Goal: Task Accomplishment & Management: Complete application form

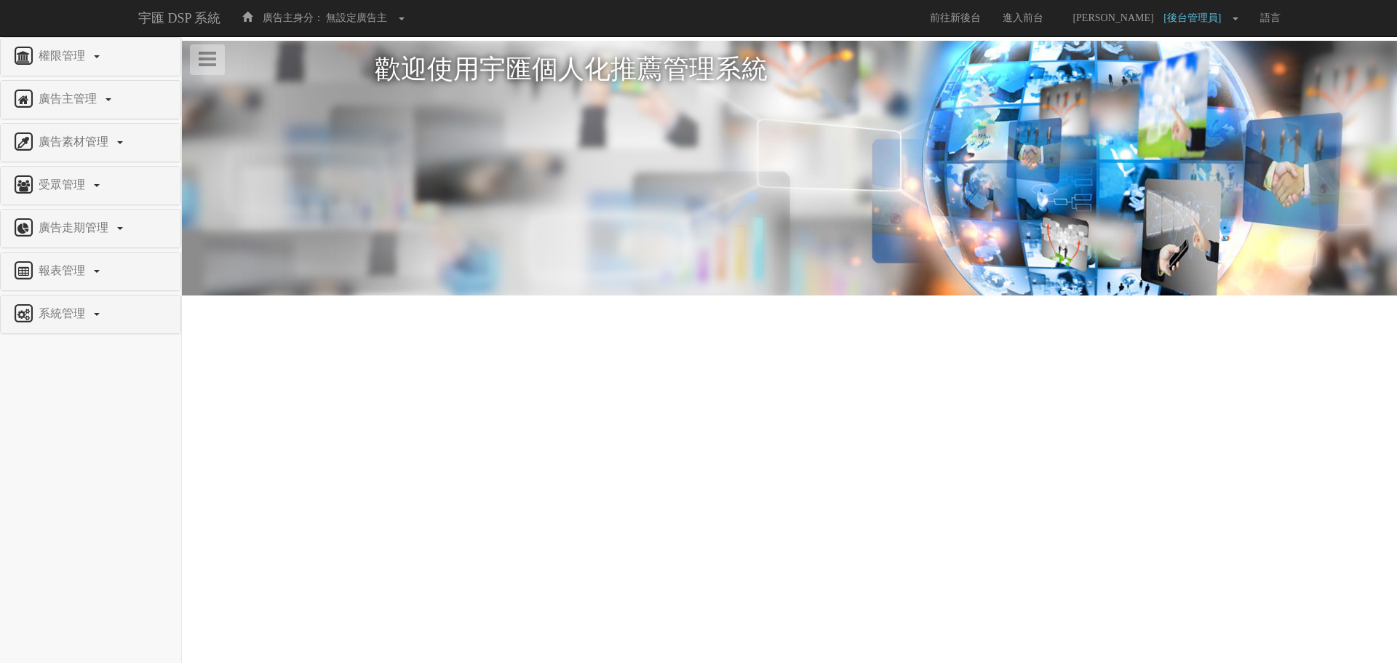
click at [91, 259] on div "報表管理" at bounding box center [91, 271] width 180 height 38
click at [81, 274] on span "報表管理" at bounding box center [63, 270] width 57 height 12
click at [61, 428] on span "系統管理" at bounding box center [63, 432] width 57 height 12
click at [62, 498] on span "廣告驗證設定" at bounding box center [48, 497] width 72 height 11
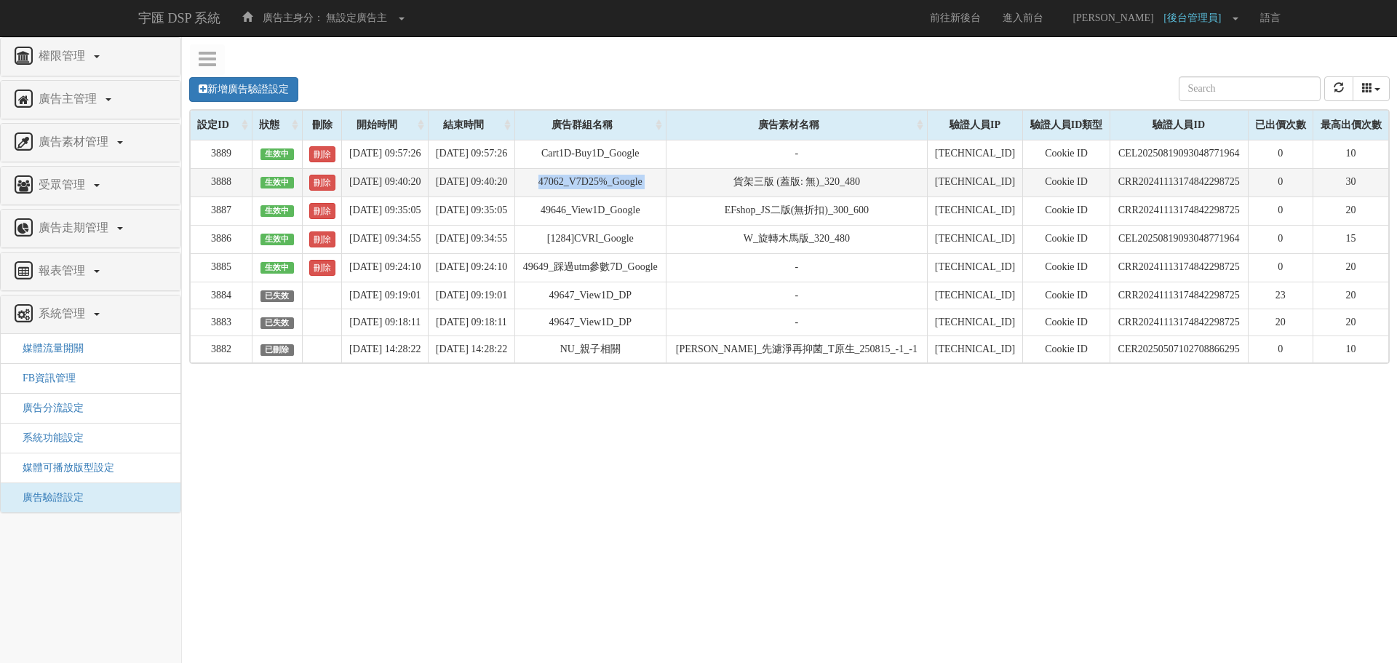
drag, startPoint x: 603, startPoint y: 183, endPoint x: 756, endPoint y: 183, distance: 152.8
click at [756, 183] on tr "3888 生效中 刪除 [DATE] 09:40:20 [DATE] 09:40:20 47062_V7D25%_Google 貨架三版 (蓋版: 無)_32…" at bounding box center [790, 182] width 1198 height 28
click at [756, 183] on td "貨架三版 (蓋版: 無)_320_480" at bounding box center [796, 182] width 261 height 28
click at [227, 175] on td "3888" at bounding box center [222, 182] width 62 height 28
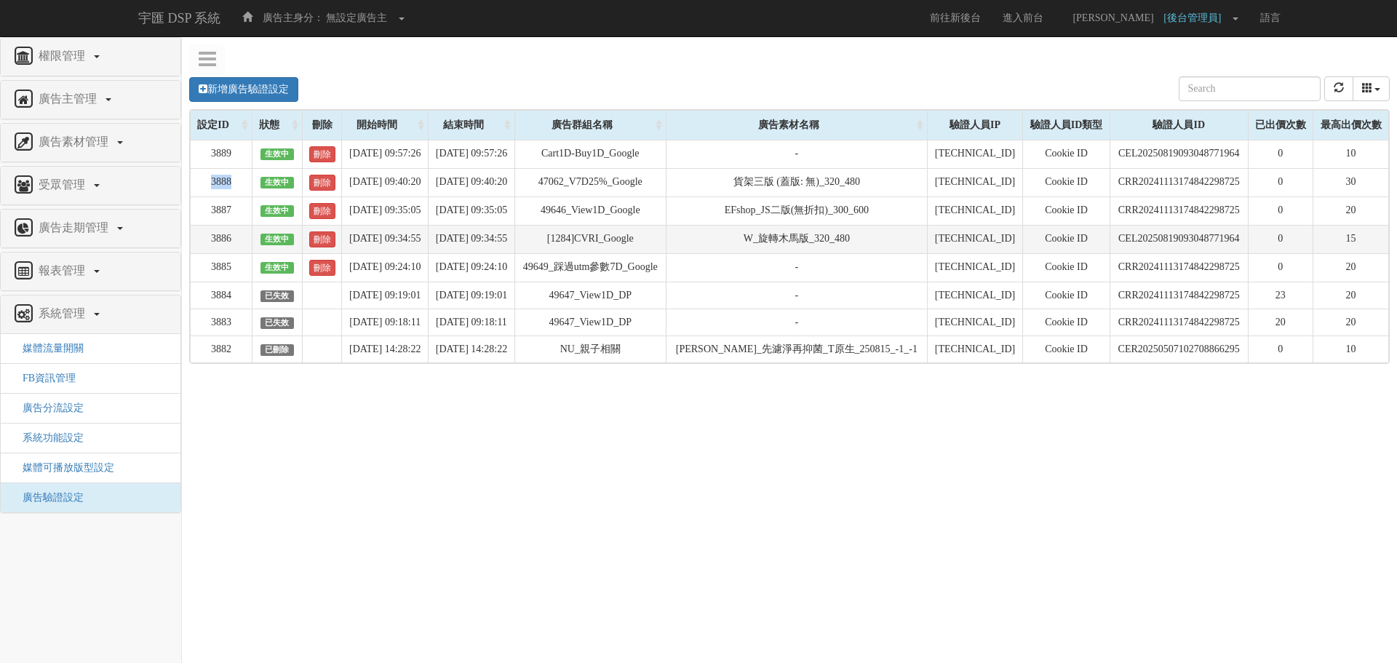
copy td "3888"
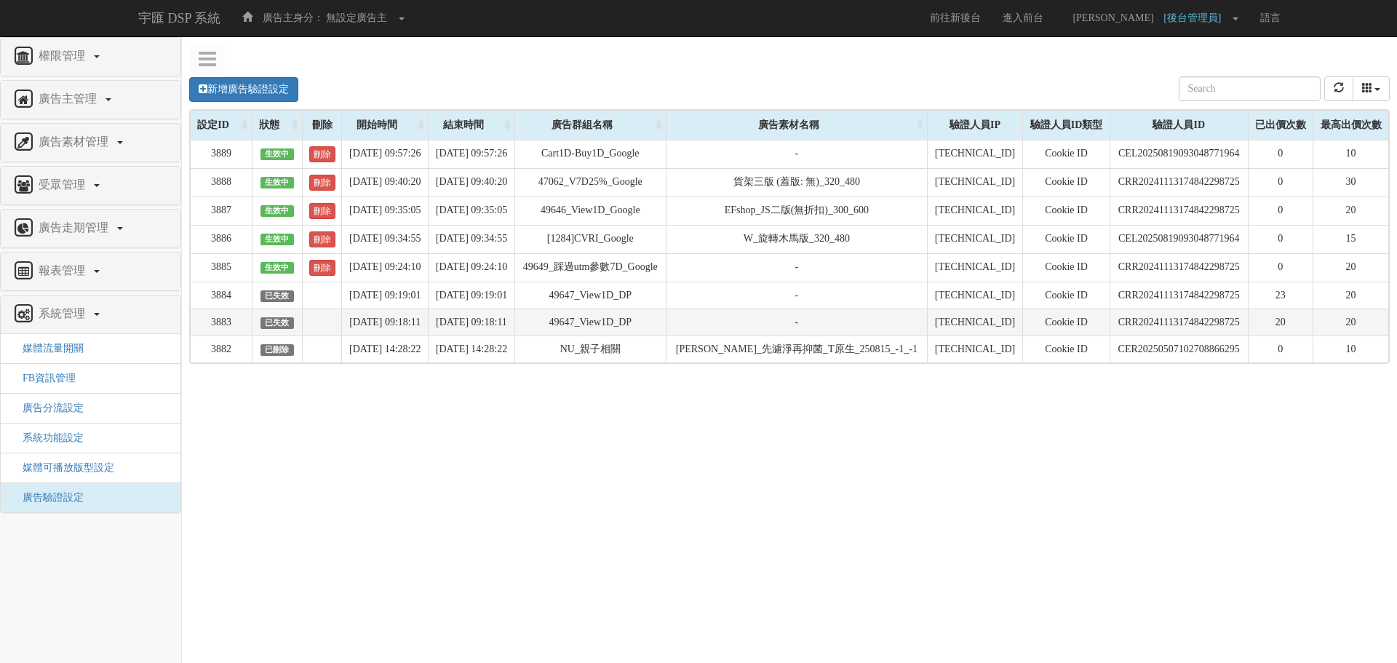
click at [845, 309] on td "-" at bounding box center [796, 321] width 261 height 27
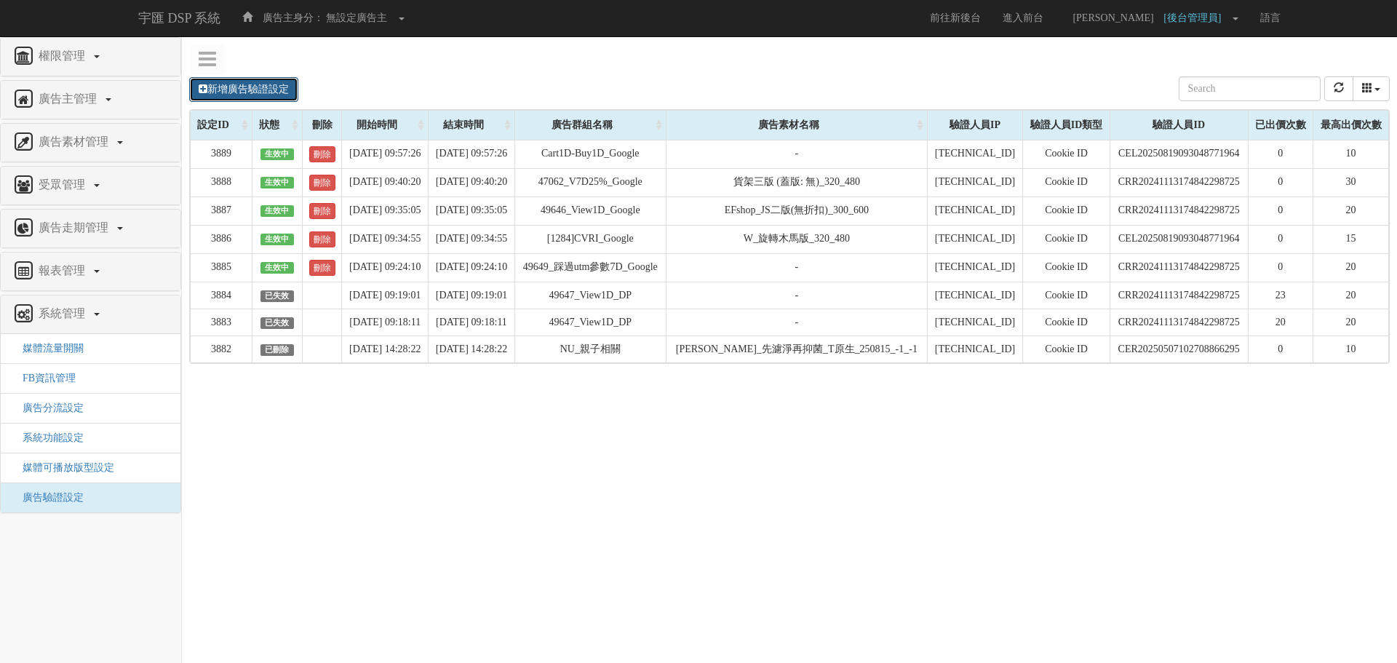
click at [247, 78] on link "新增廣告驗證設定" at bounding box center [243, 89] width 109 height 25
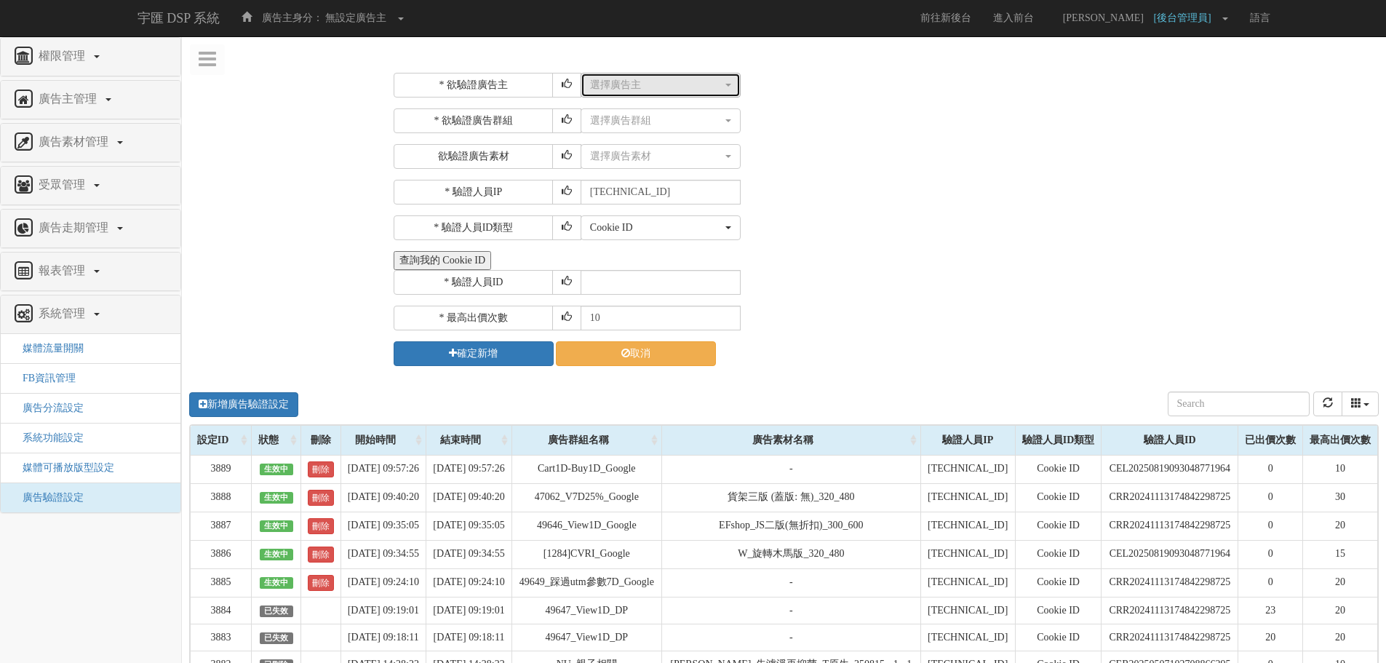
click at [681, 87] on div "選擇廣告主" at bounding box center [656, 85] width 132 height 15
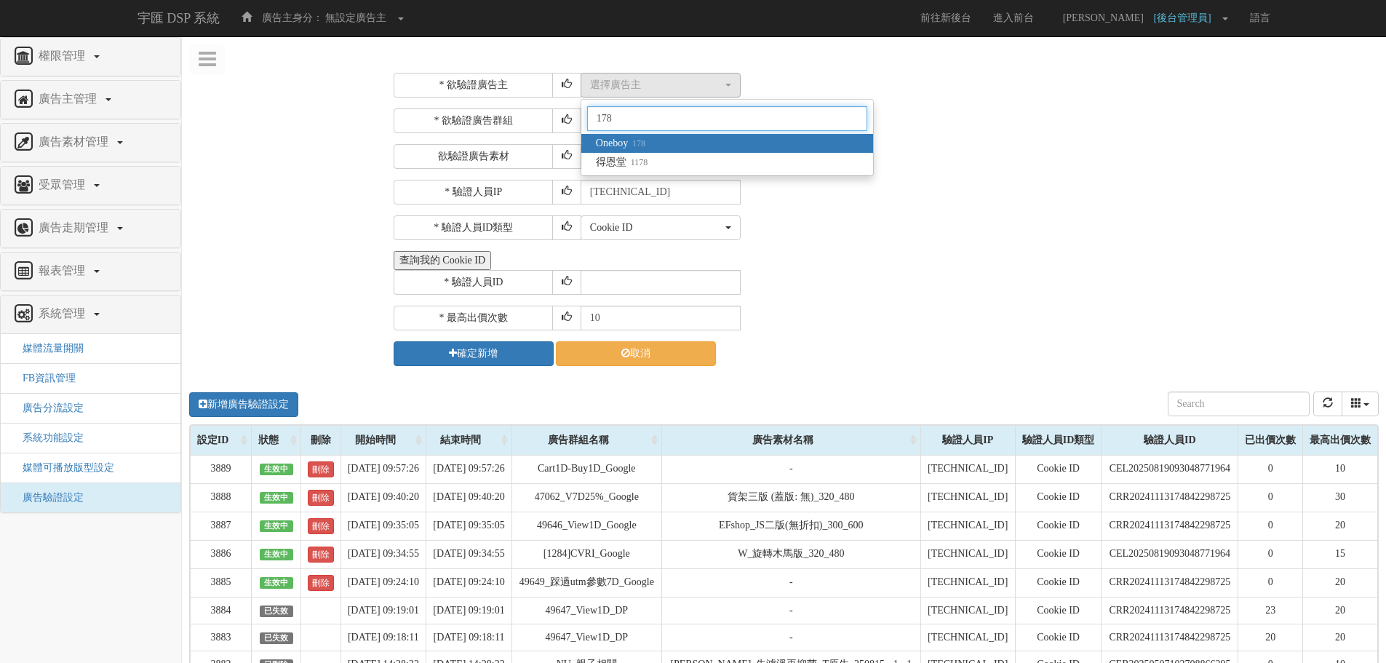
type input "178"
click at [626, 143] on span "Oneboy 178" at bounding box center [620, 143] width 49 height 15
select select "178"
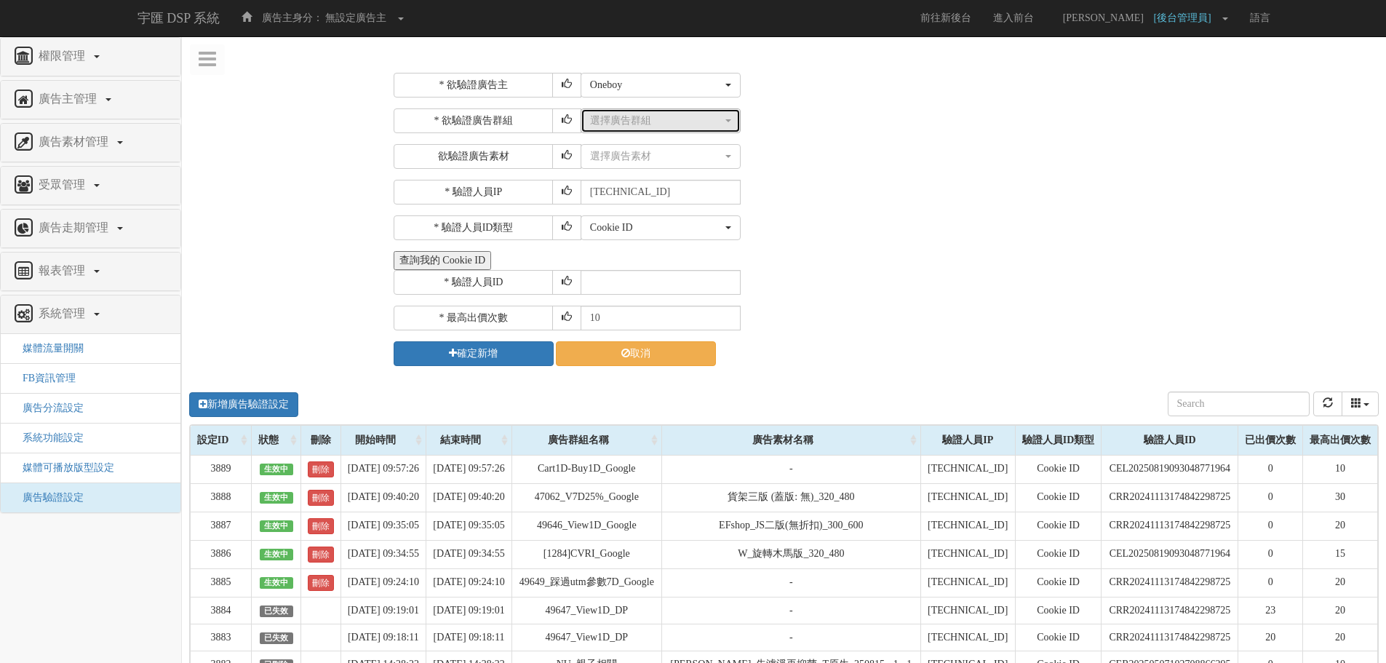
click at [671, 119] on div "選擇廣告群組" at bounding box center [656, 120] width 132 height 15
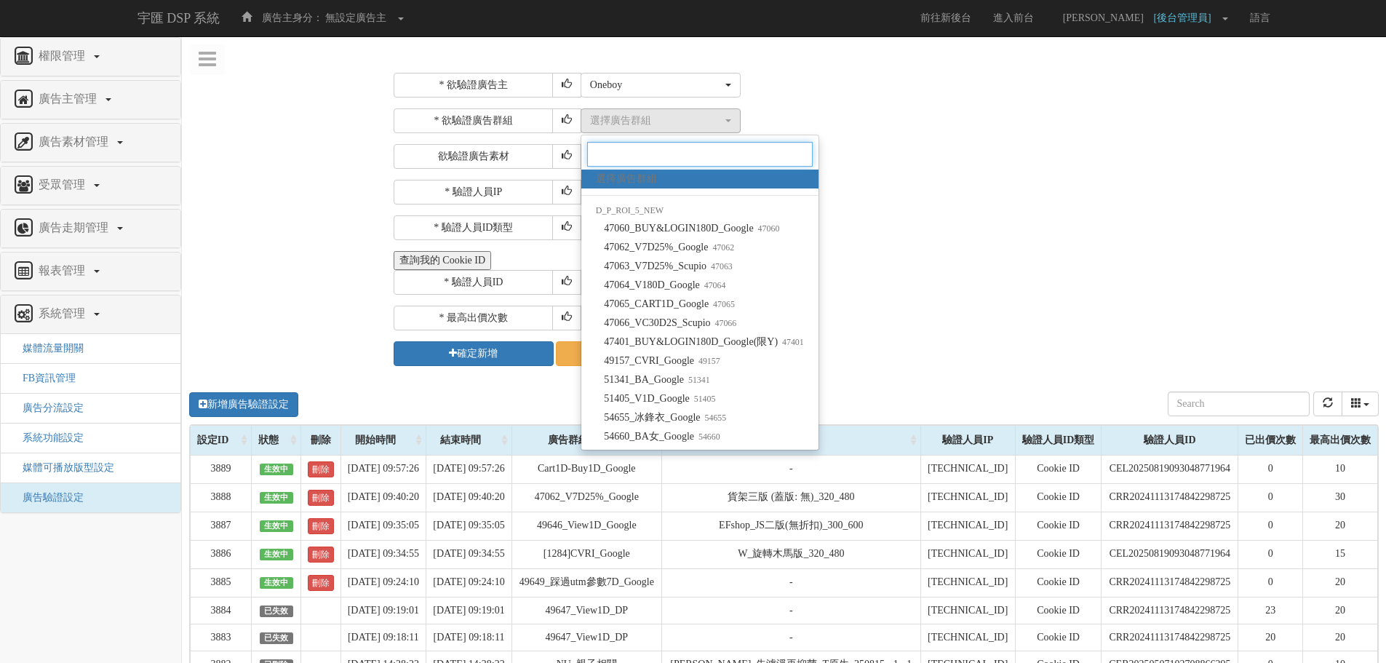
paste input "47062"
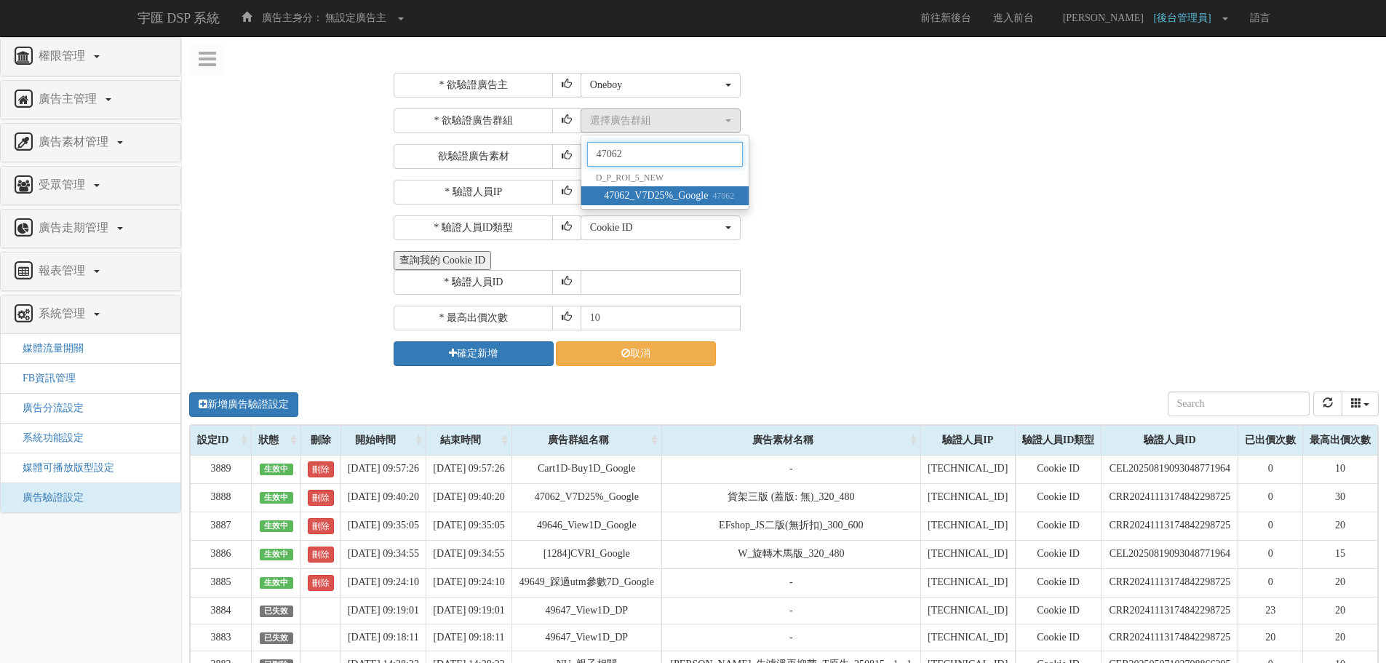
type input "47062"
click at [686, 197] on span "47062_V7D25%_Google 47062" at bounding box center [669, 195] width 130 height 15
select select "47062"
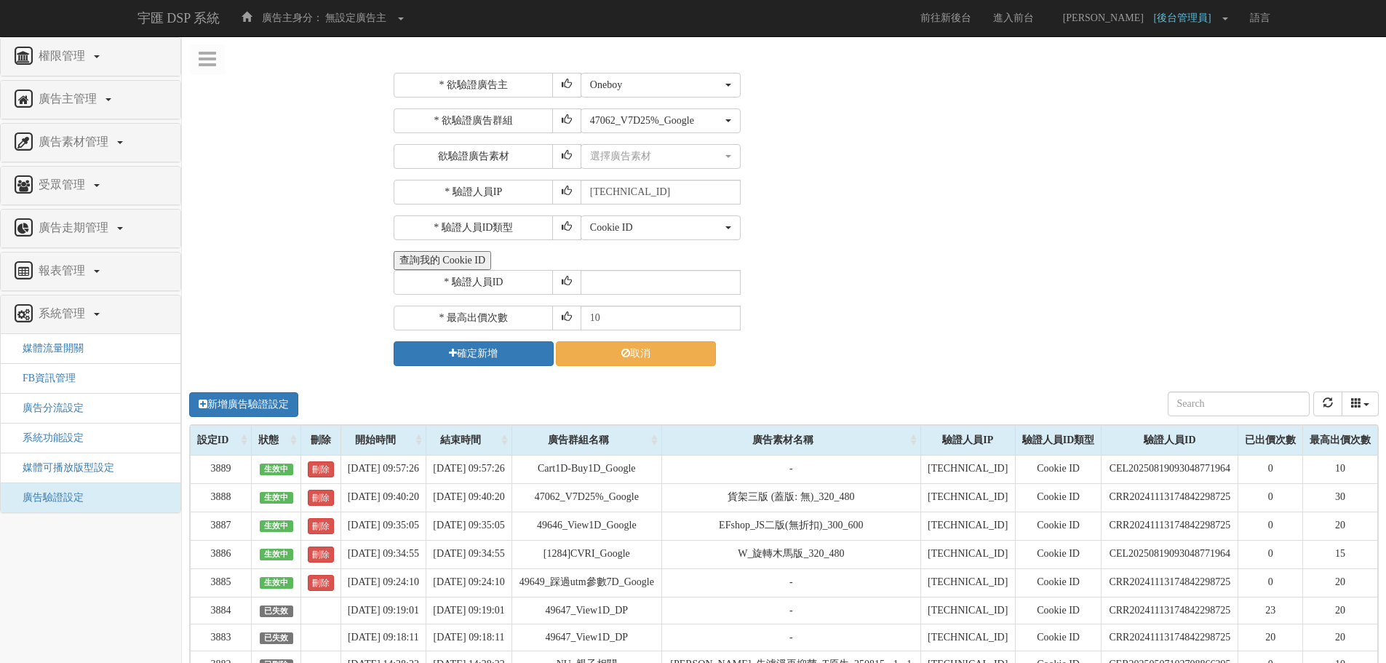
click at [825, 205] on div "* 欲驗證廣告主 選擇廣告主 特力+ 科技紫薇網 Momo 東森EHS Uniqlo EFShop 樂天 屈臣氏[PERSON_NAME] sinyi 信義房…" at bounding box center [884, 219] width 981 height 293
click at [631, 271] on input "text" at bounding box center [661, 282] width 160 height 25
paste input "CRR20250815182413804189"
type input "CRR20250815182413804189"
drag, startPoint x: 626, startPoint y: 314, endPoint x: 508, endPoint y: 316, distance: 117.9
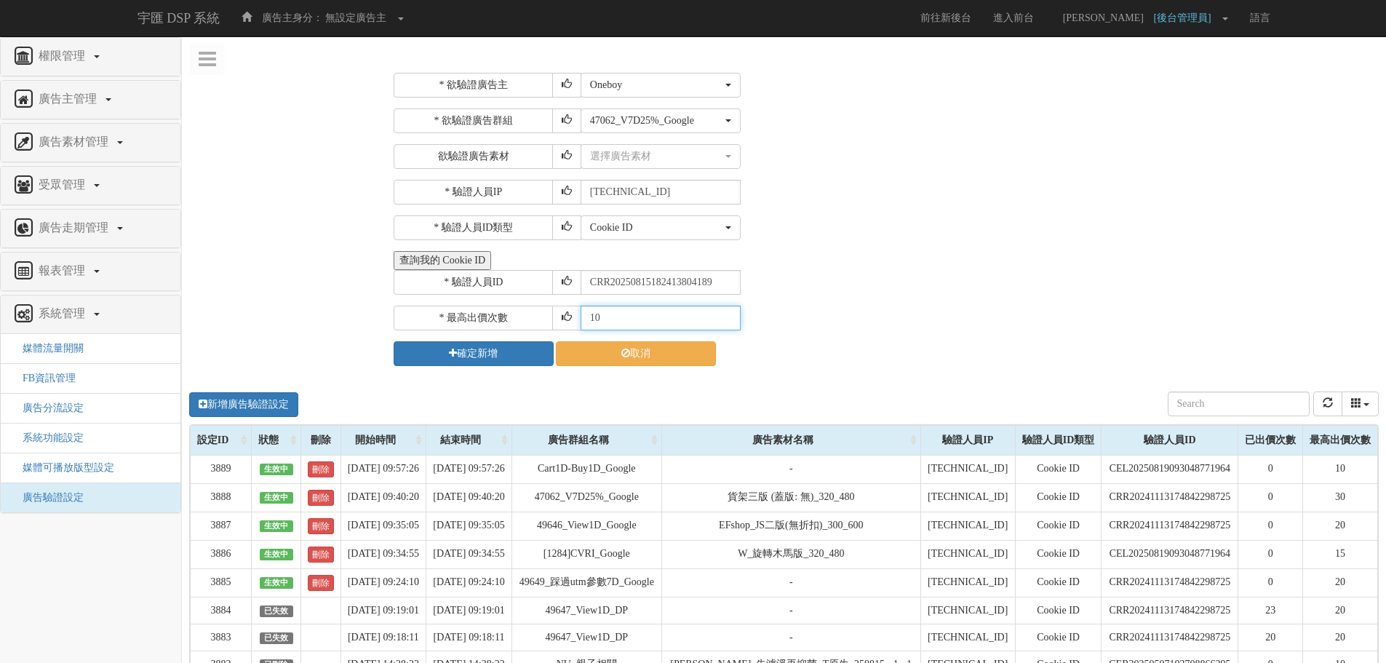
click at [508, 316] on div "* 最高出價次數 10" at bounding box center [884, 318] width 981 height 25
type input "30"
click at [394, 251] on button "查詢我的 Cookie ID" at bounding box center [442, 260] width 97 height 19
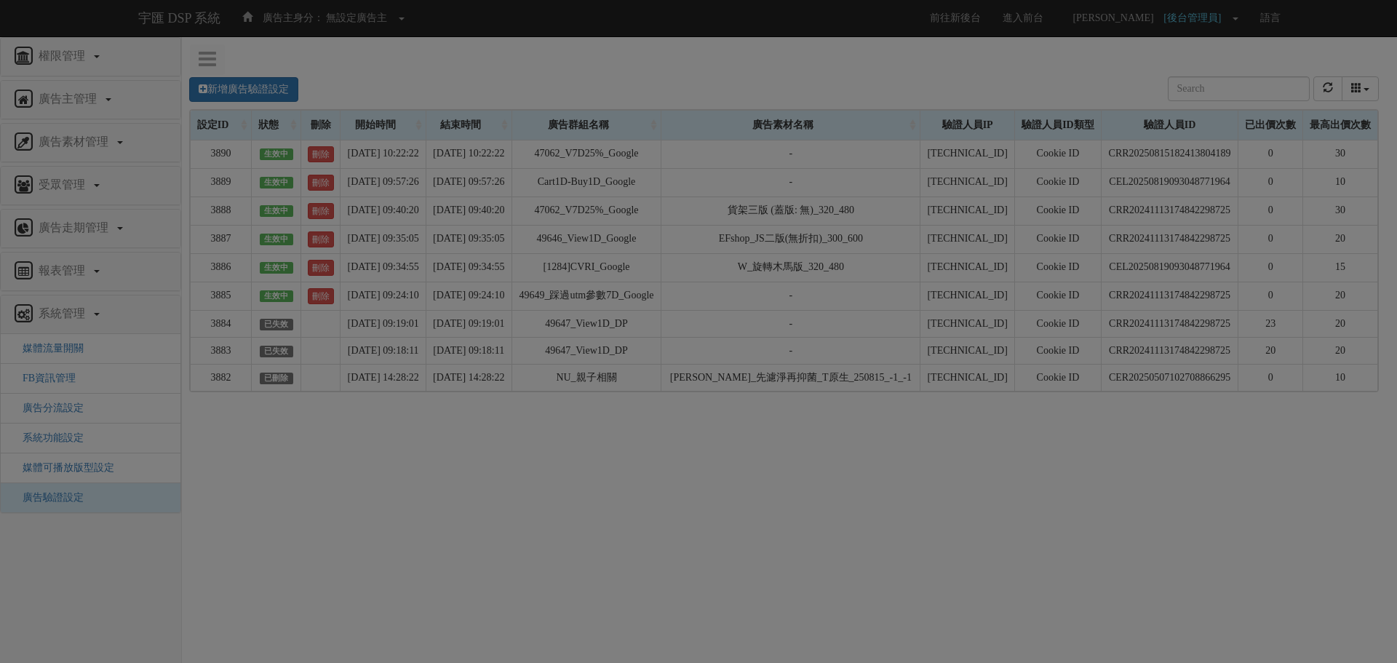
click at [511, 174] on div "Loading" at bounding box center [698, 331] width 1397 height 663
click at [346, 82] on div "Loading" at bounding box center [698, 331] width 1397 height 663
click at [219, 97] on div "Loading" at bounding box center [698, 331] width 1397 height 663
click at [467, 92] on div "Loading" at bounding box center [698, 331] width 1397 height 663
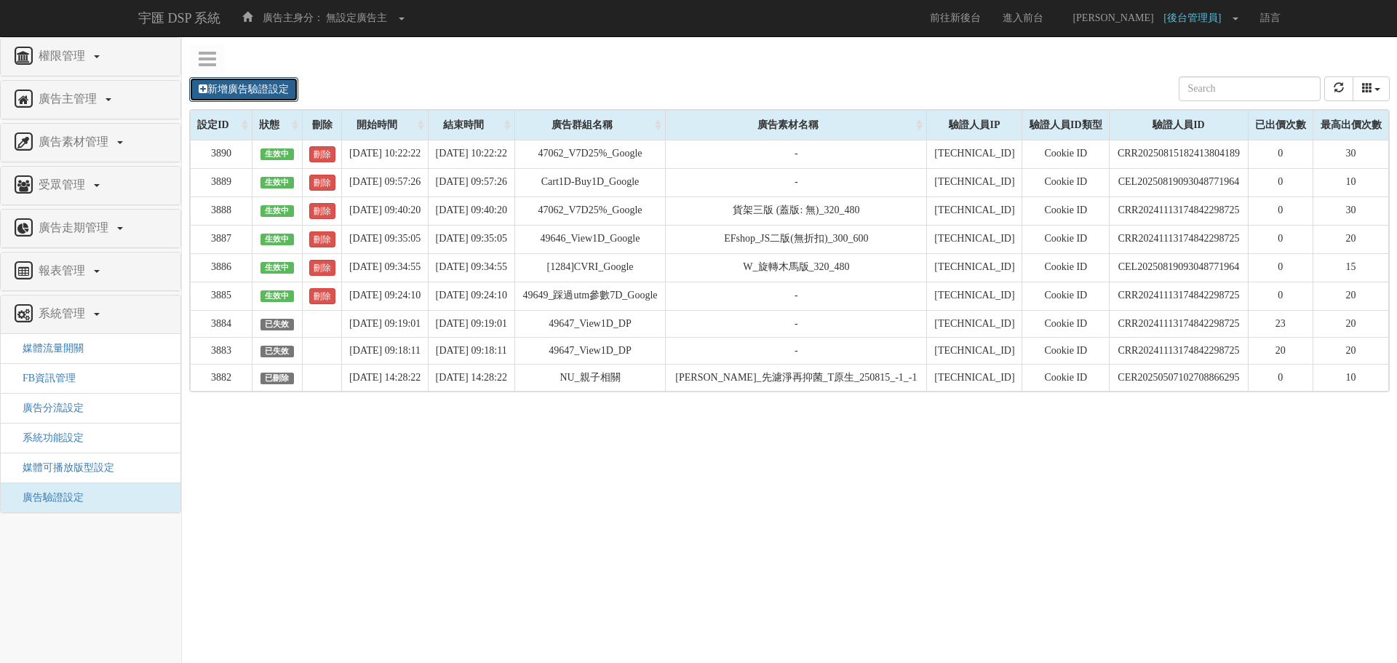
click at [263, 84] on link "新增廣告驗證設定" at bounding box center [243, 89] width 109 height 25
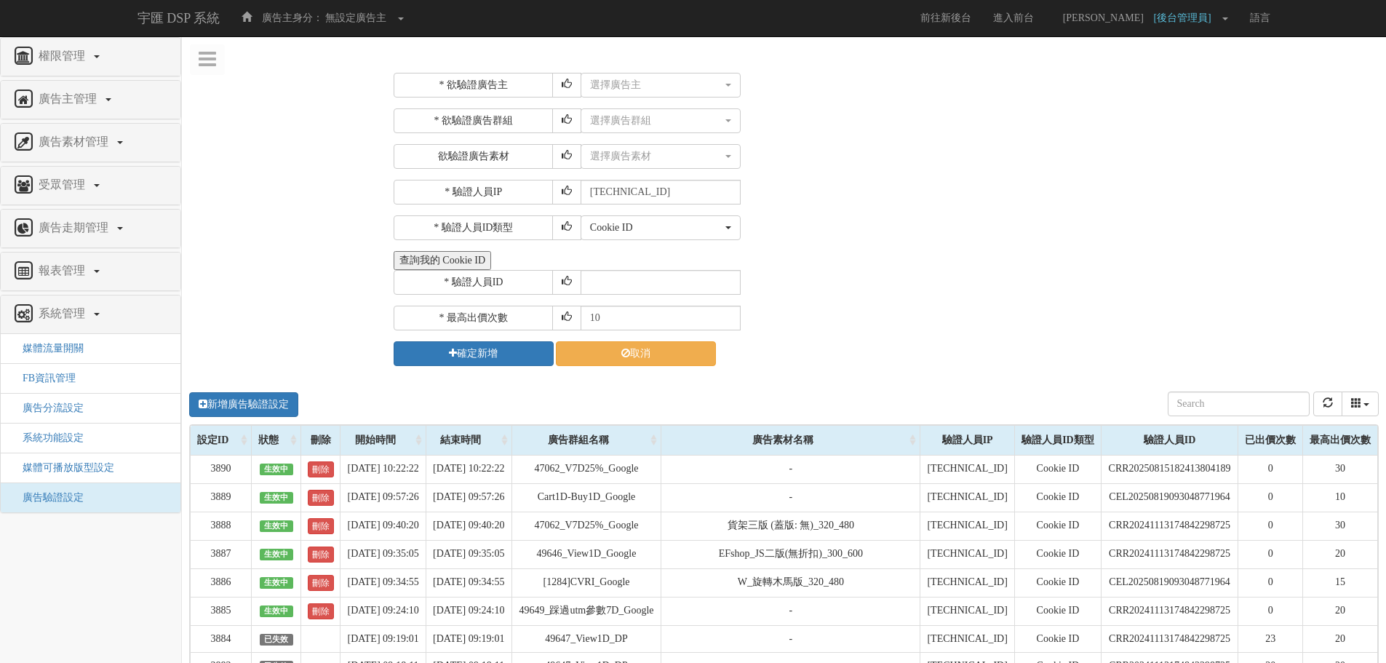
click at [693, 71] on div "* 欲驗證廣告主 選擇廣告主 特力+ 科技紫薇網 Momo 東森EHS Uniqlo EFShop 樂天 屈臣氏Watsons sinyi 信義房屋 S2_B…" at bounding box center [884, 219] width 1003 height 315
click at [693, 83] on div "選擇廣告主" at bounding box center [656, 85] width 132 height 15
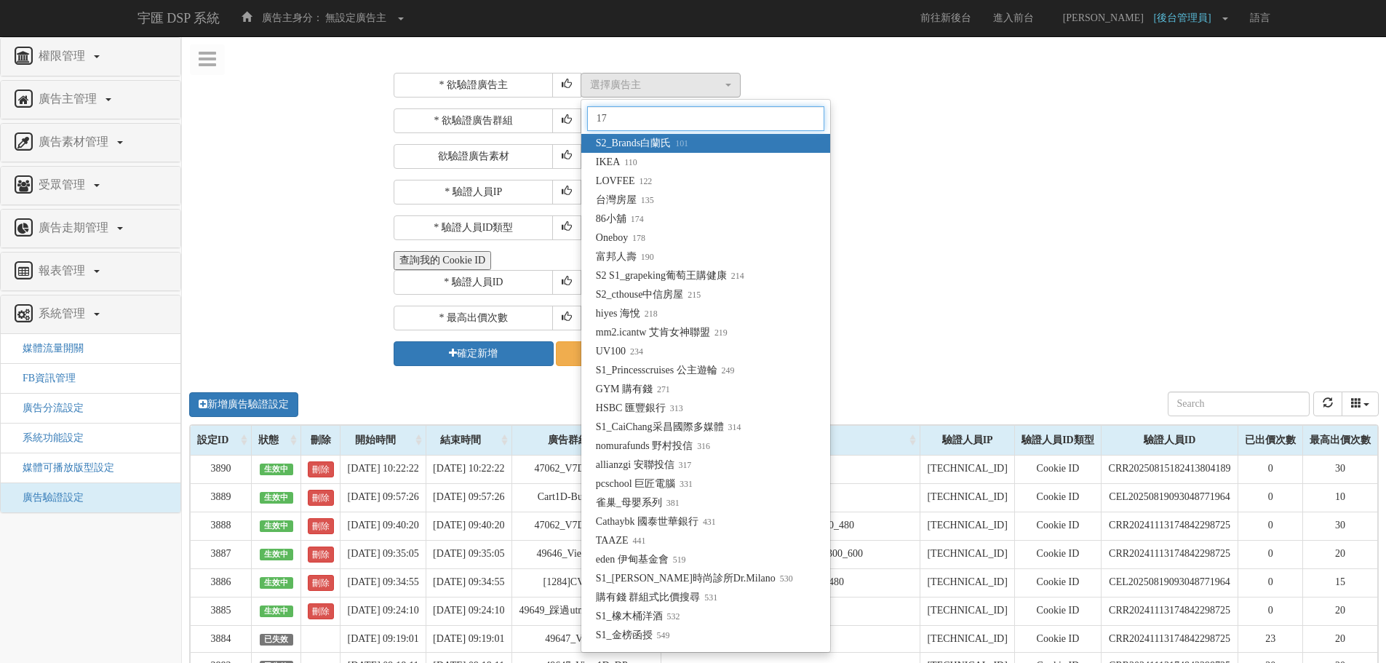
type input "178"
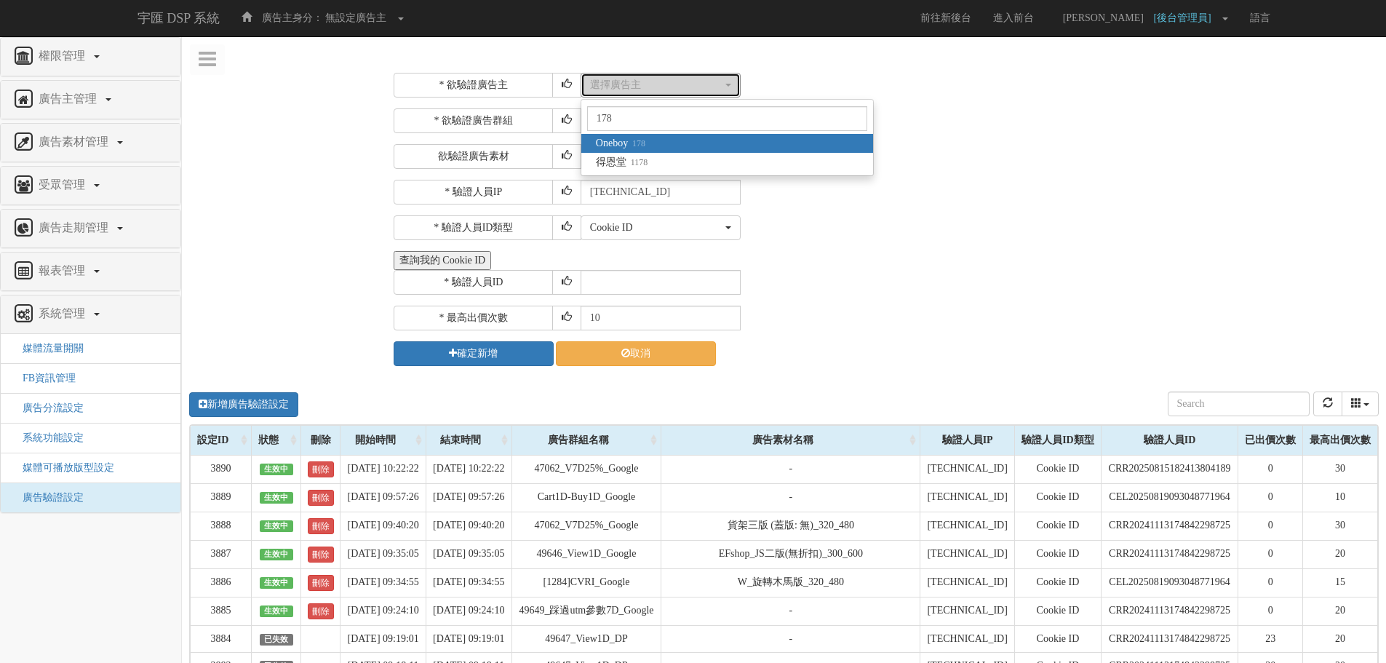
select select "178"
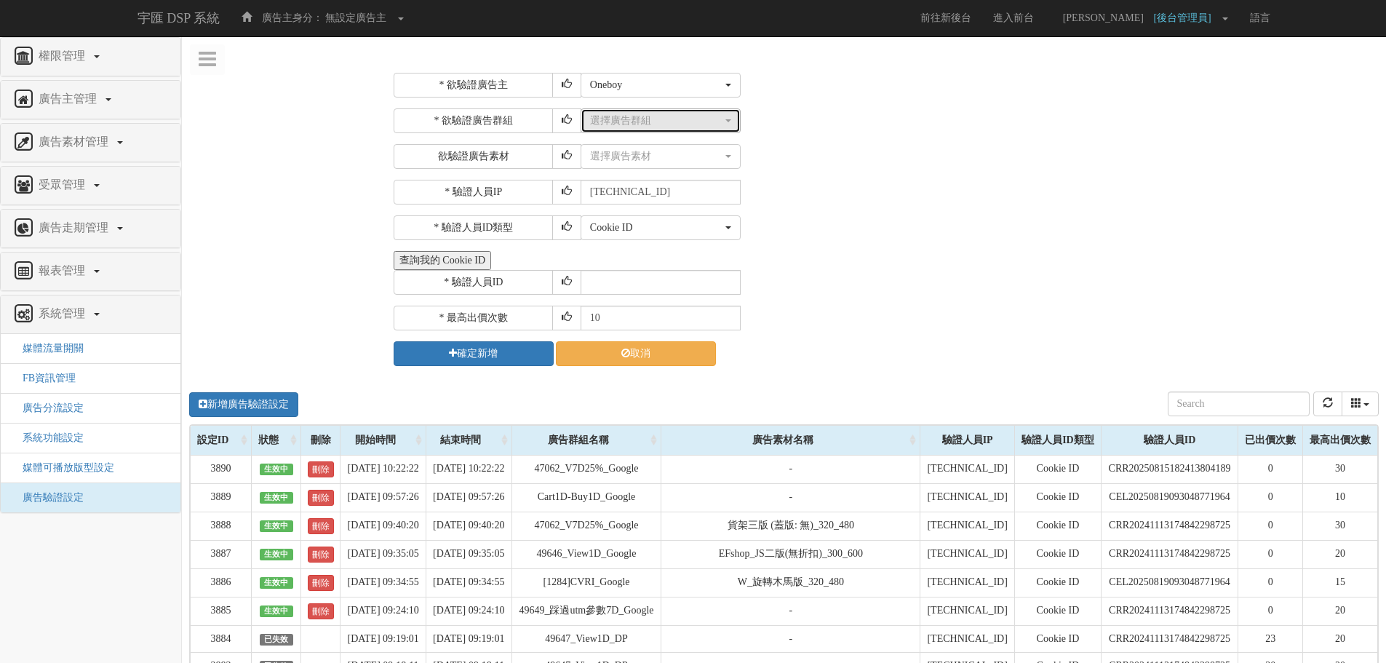
click at [679, 128] on button "選擇廣告群組" at bounding box center [661, 120] width 160 height 25
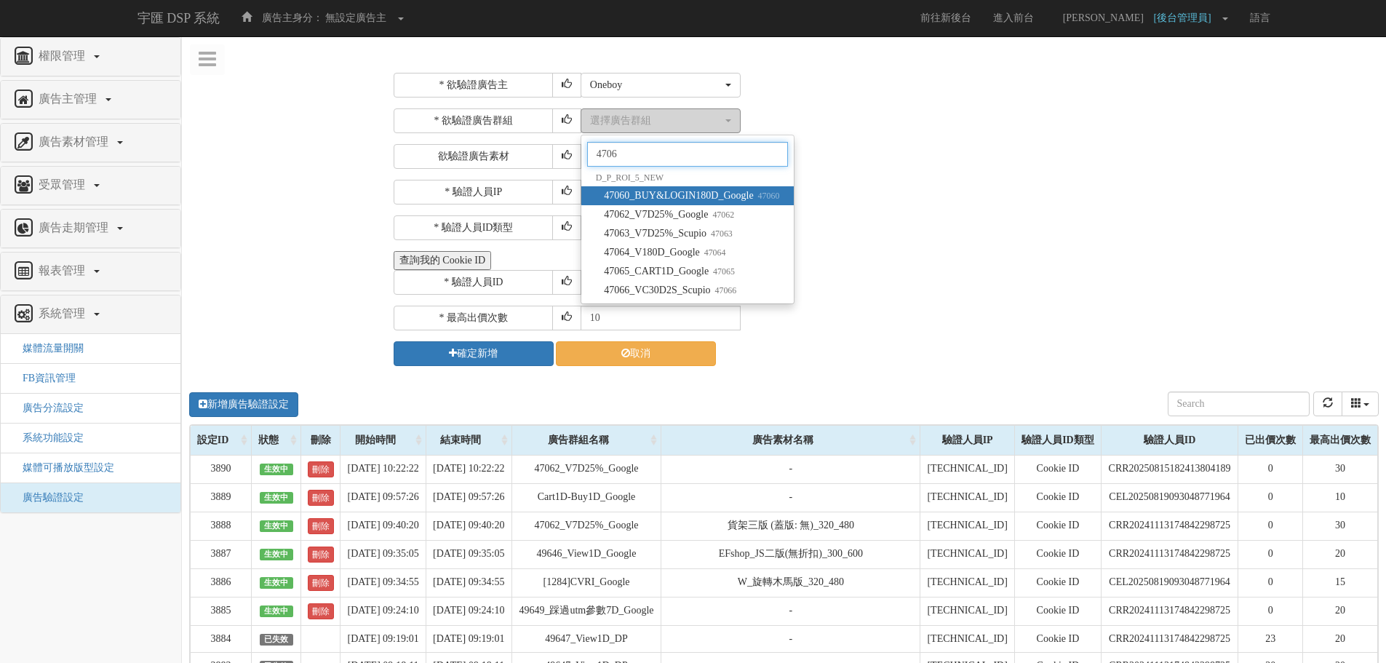
type input "47062"
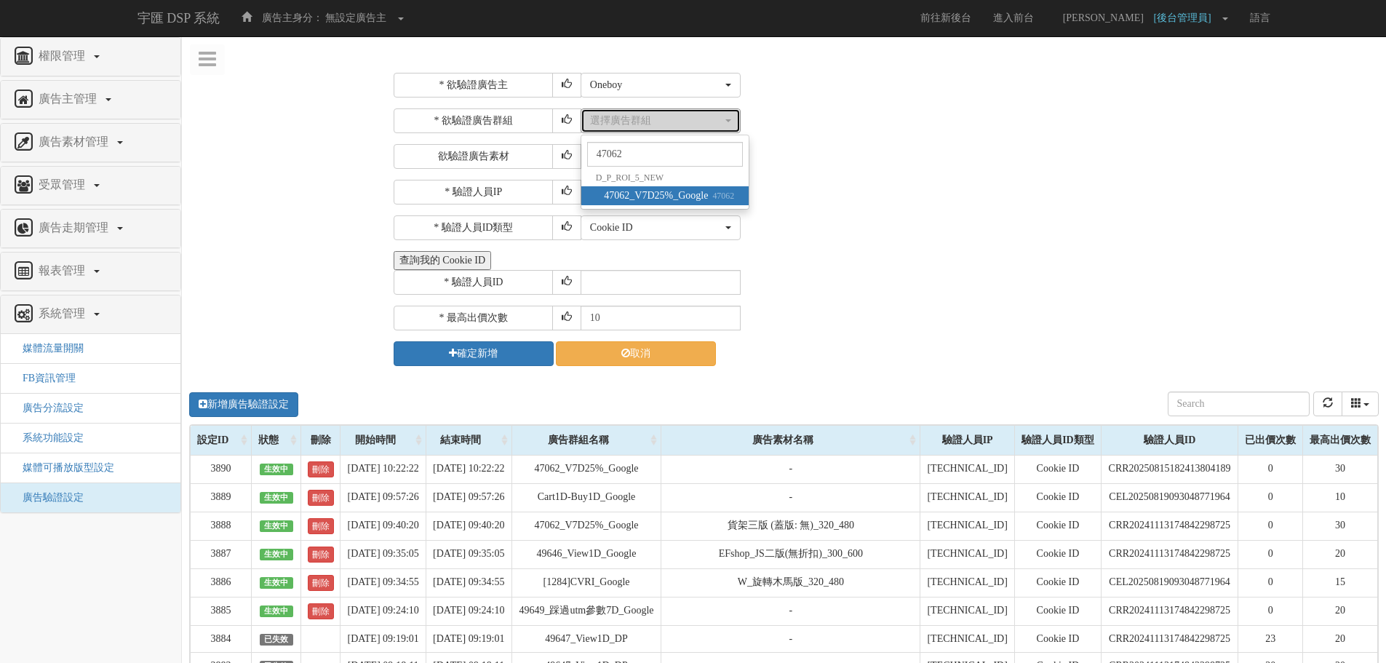
select select "47062"
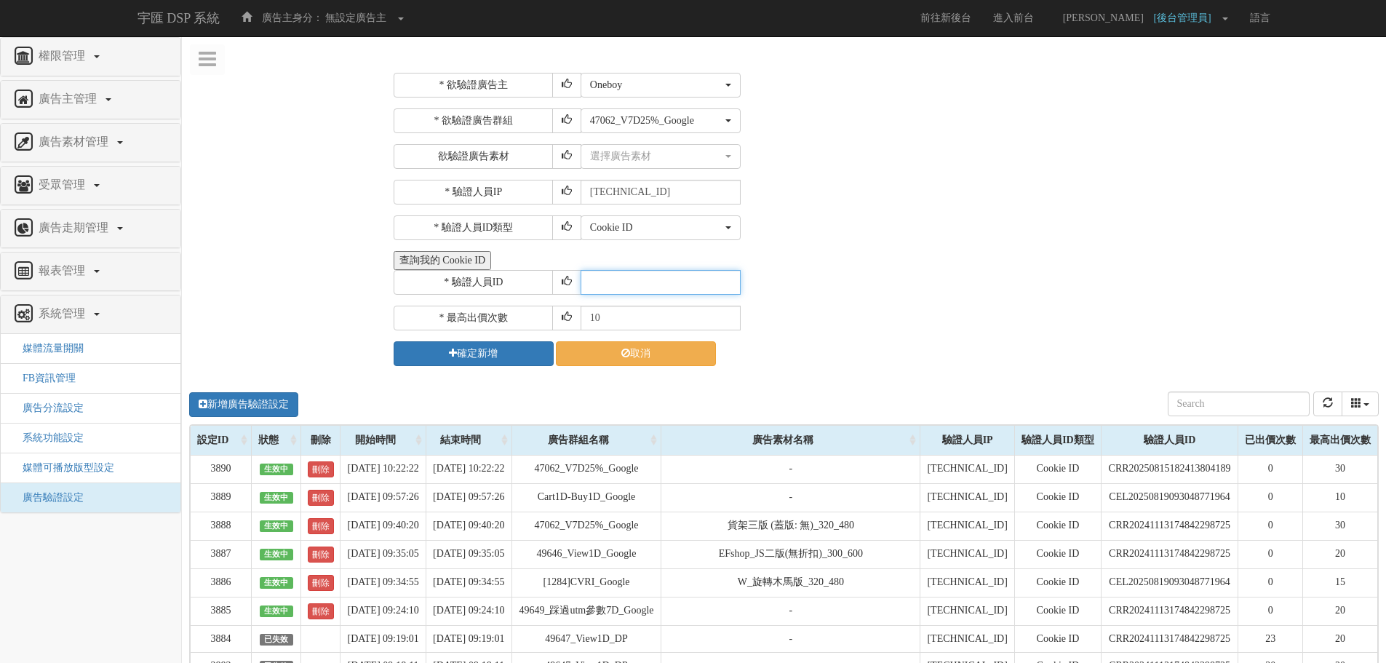
click at [619, 282] on input "text" at bounding box center [661, 282] width 160 height 25
paste input "CRR20250815182413804189"
type input "CRR20250815182413804189"
click at [803, 260] on div "查詢我的 Cookie ID" at bounding box center [884, 260] width 981 height 19
click at [626, 300] on div "* 欲驗證廣告主 選擇廣告主 特力+ 科技紫薇網 Momo 東森EHS Uniqlo EFShop 樂天 屈臣氏[PERSON_NAME] sinyi 信義房…" at bounding box center [884, 219] width 981 height 293
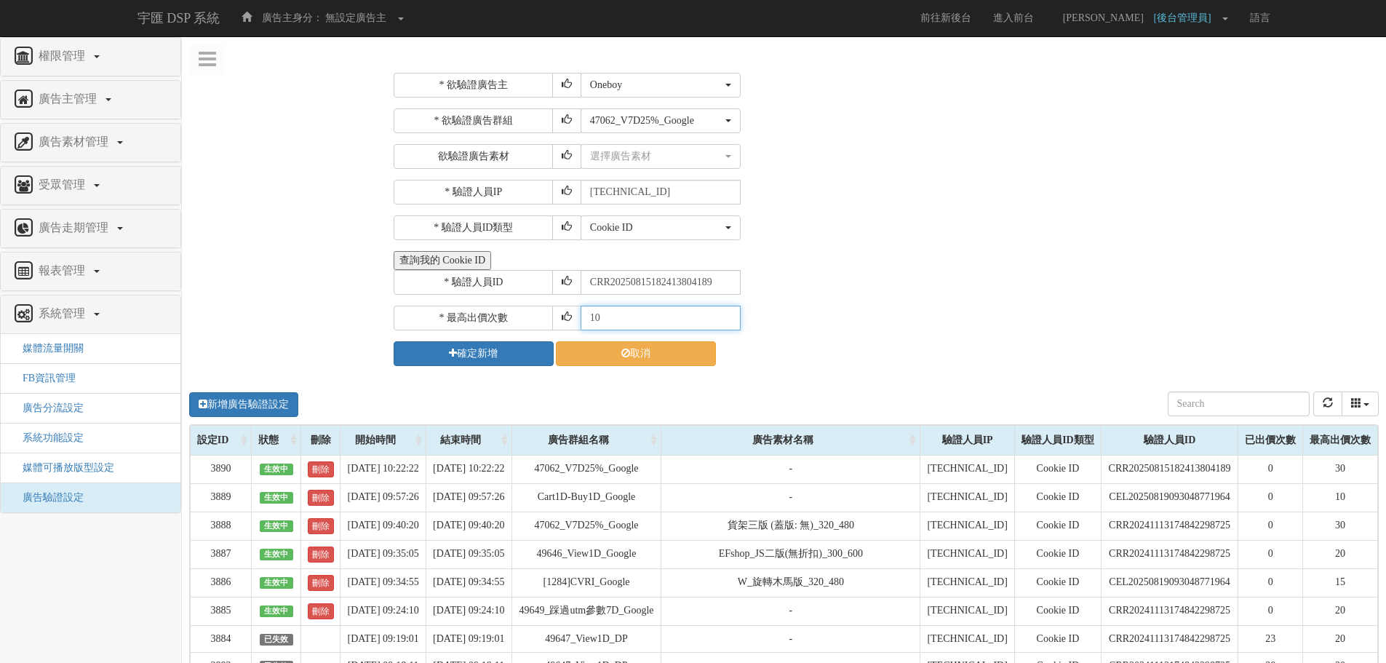
drag, startPoint x: 626, startPoint y: 308, endPoint x: 517, endPoint y: 316, distance: 109.4
click at [517, 316] on div "* 最高出價次數 10" at bounding box center [884, 318] width 981 height 25
type input "30"
click at [478, 359] on button "確定新增" at bounding box center [474, 353] width 160 height 25
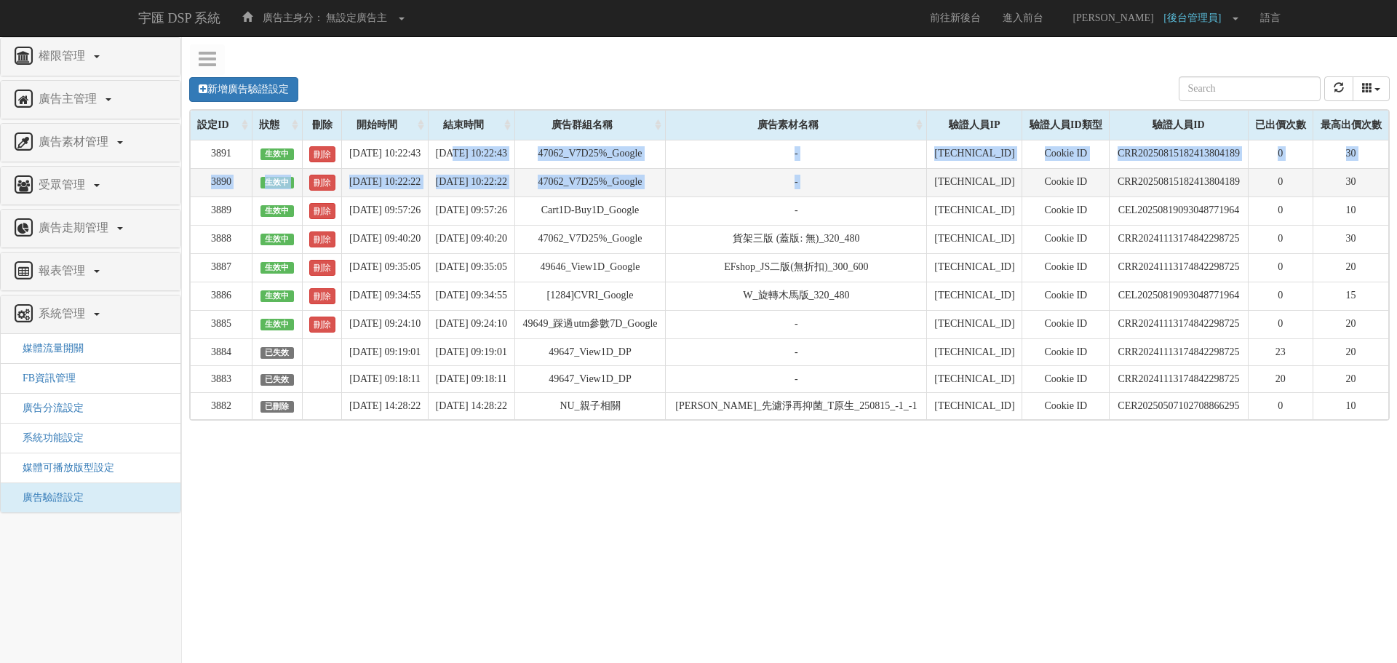
drag, startPoint x: 475, startPoint y: 156, endPoint x: 941, endPoint y: 173, distance: 465.9
click at [941, 173] on tbody "3891 生效中 刪除 2025-08-19 10:22:43 2025-08-20 10:22:43 47062_V7D25%_Google - 211.7…" at bounding box center [790, 279] width 1198 height 279
click at [941, 173] on td "[TECHNICAL_ID]" at bounding box center [974, 182] width 95 height 28
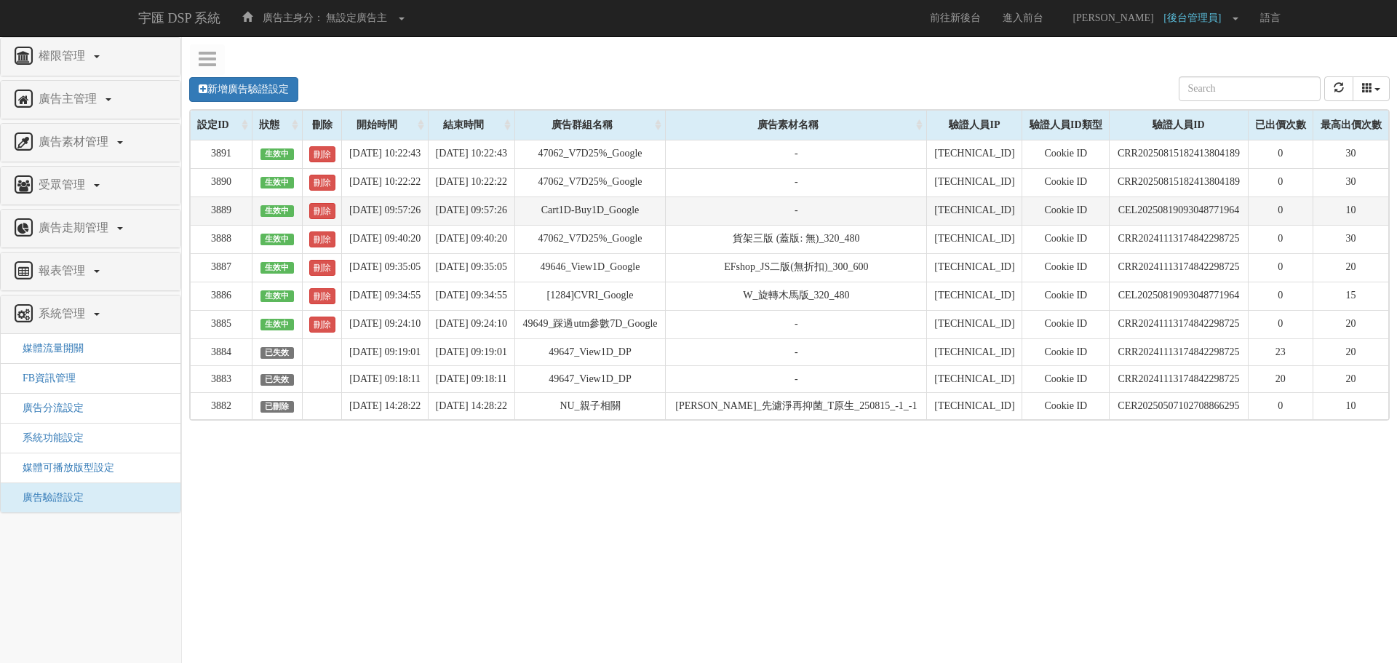
drag, startPoint x: 427, startPoint y: 153, endPoint x: 943, endPoint y: 197, distance: 517.6
click at [906, 198] on tbody "3891 生效中 刪除 2025-08-19 10:22:43 2025-08-20 10:22:43 47062_V7D25%_Google - 211.7…" at bounding box center [790, 279] width 1198 height 279
click at [943, 197] on td "[TECHNICAL_ID]" at bounding box center [974, 210] width 95 height 28
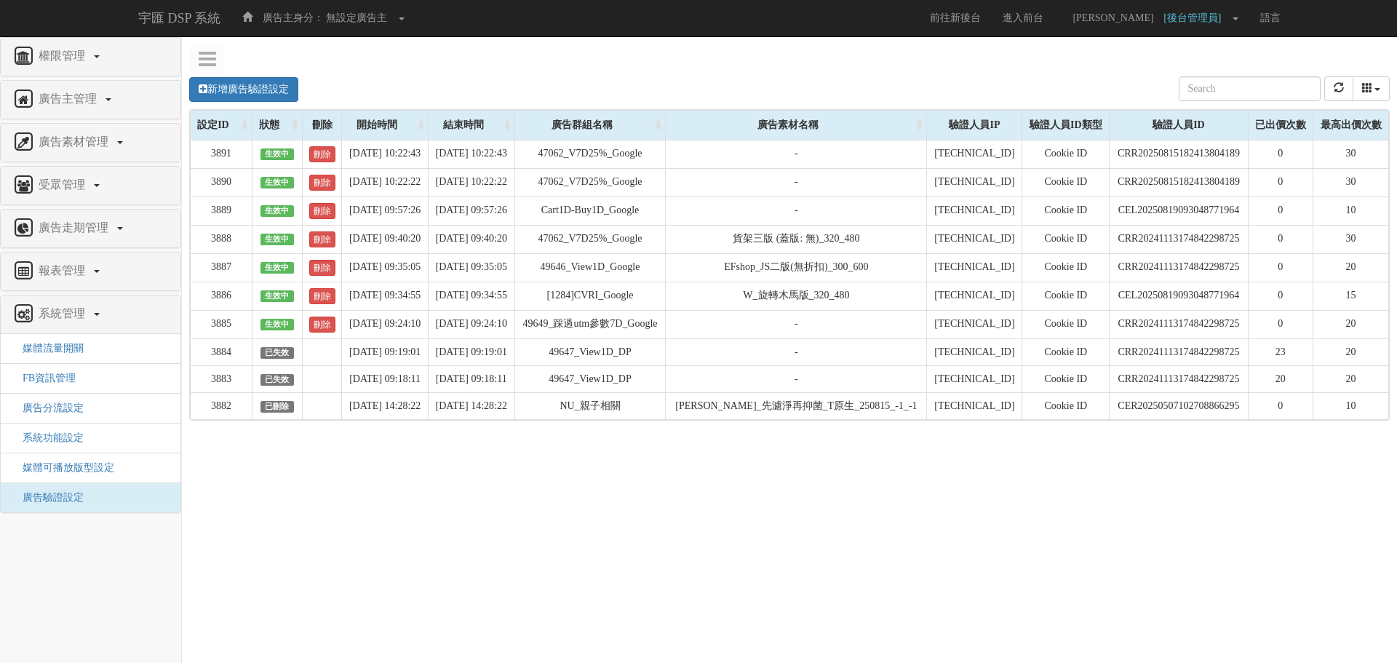
click at [654, 485] on div "新增廣告驗證設定 設定ID 狀態 刪除 開始時間 結束時間 廣告主ID 廣告主名稱 廣告走期ID 廣告走期名稱 廣告群組ID 廣告群組名稱 廣告素材 廣告素材…" at bounding box center [789, 280] width 1215 height 436
click at [1325, 89] on button "refresh" at bounding box center [1338, 88] width 29 height 25
click at [1180, 513] on html "宇匯 DSP 系統 廣告主身分： 無設定廣告主 無設定廣告主 [001] CoreTeam測試用1 [002] CoreTeam測試用2-LineApp [0…" at bounding box center [698, 256] width 1397 height 513
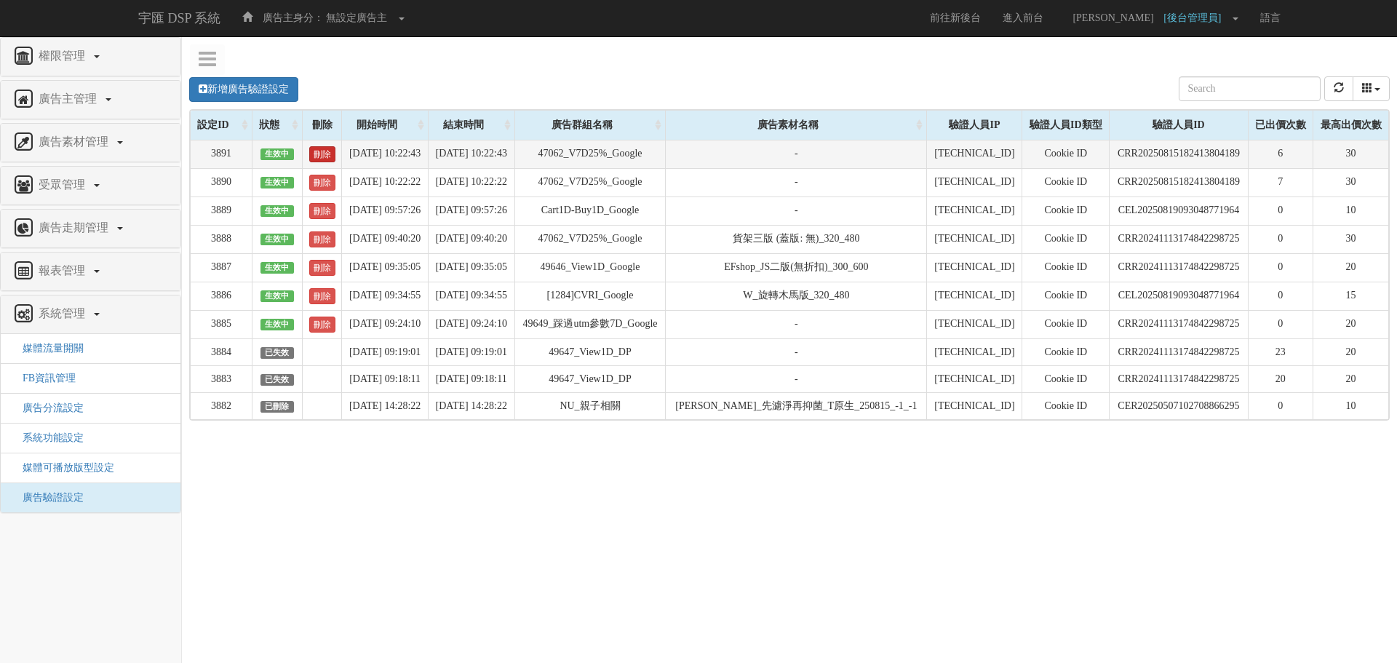
click at [314, 151] on link "刪除" at bounding box center [322, 154] width 26 height 16
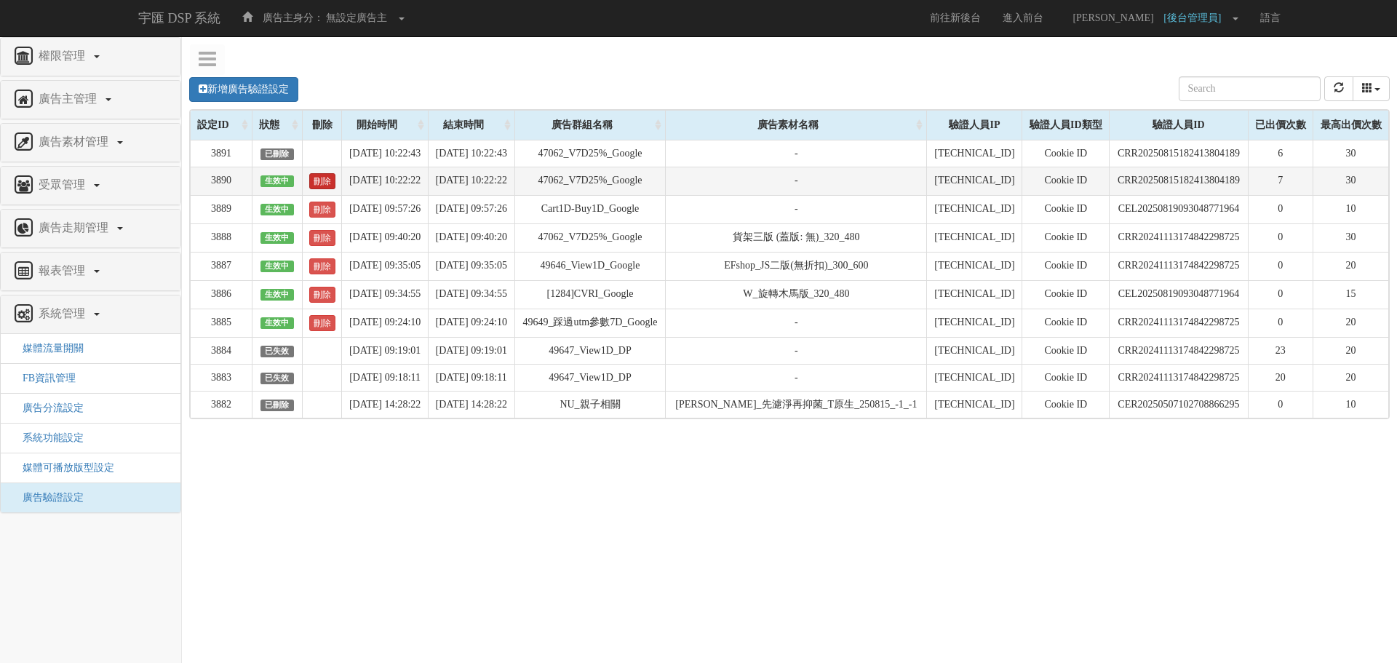
click at [318, 175] on link "刪除" at bounding box center [322, 181] width 26 height 16
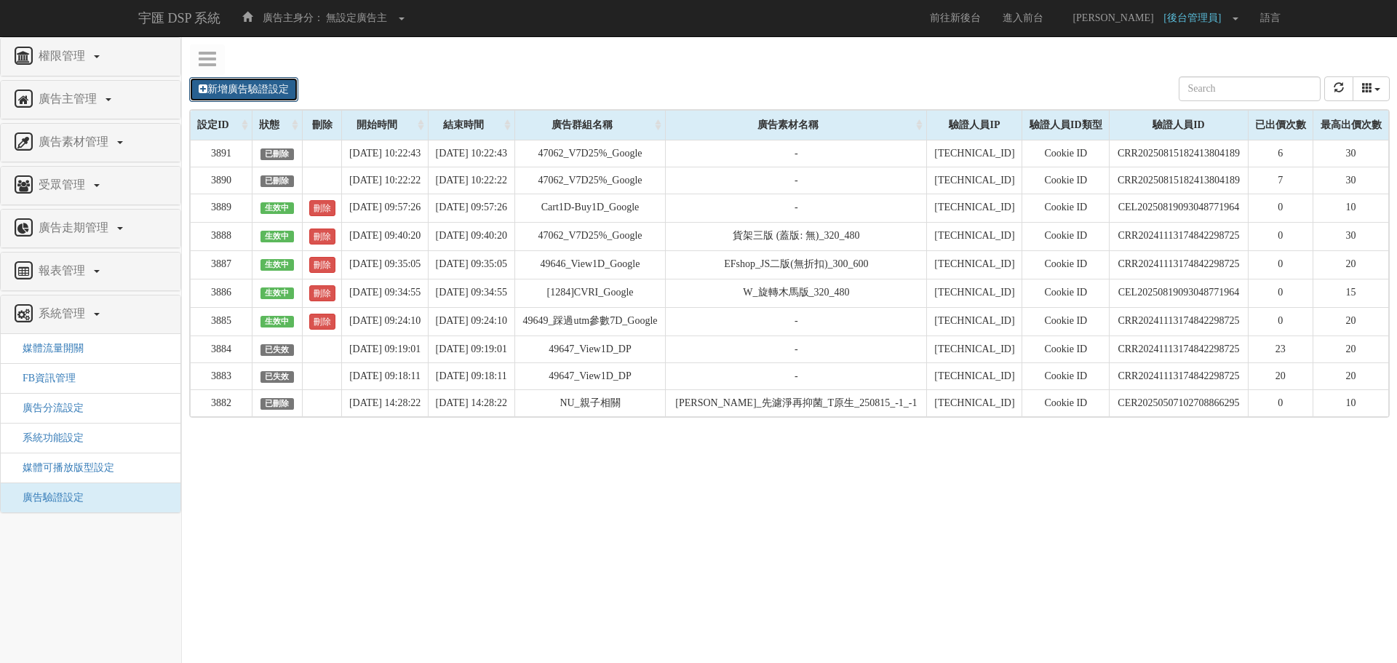
click at [285, 84] on link "新增廣告驗證設定" at bounding box center [243, 89] width 109 height 25
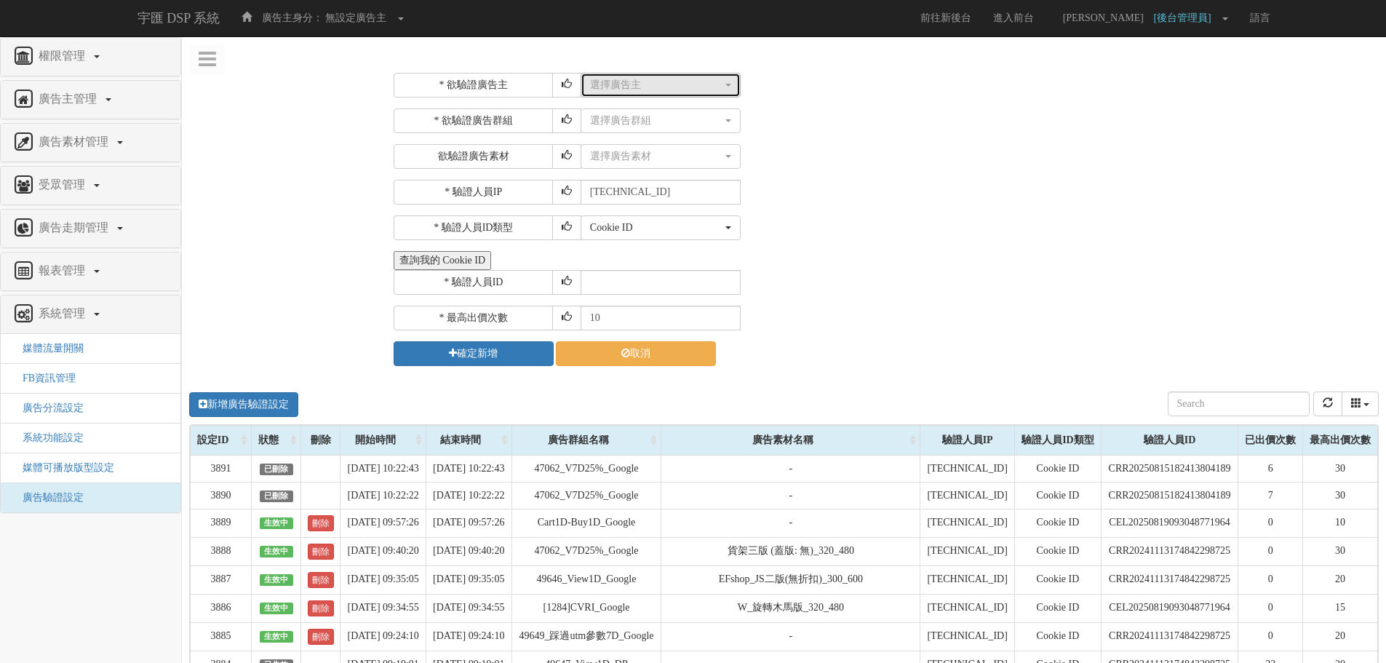
click at [702, 97] on button "選擇廣告主" at bounding box center [661, 85] width 160 height 25
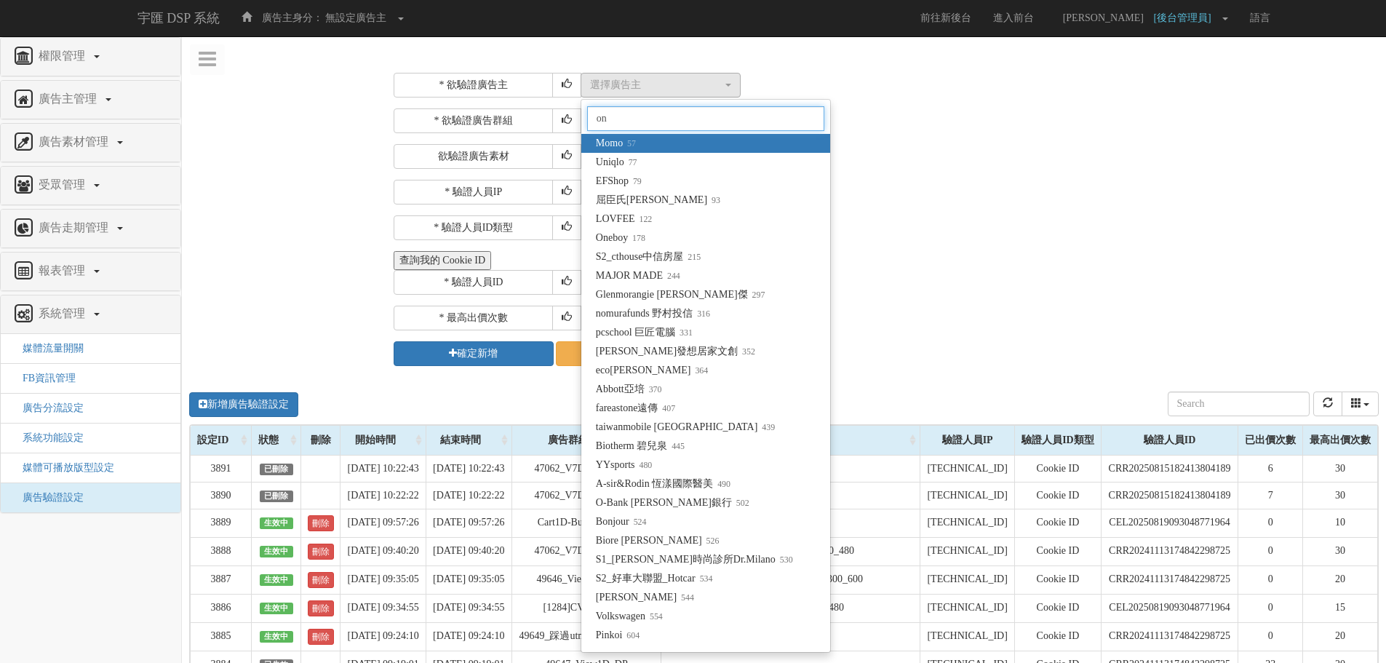
type input "one"
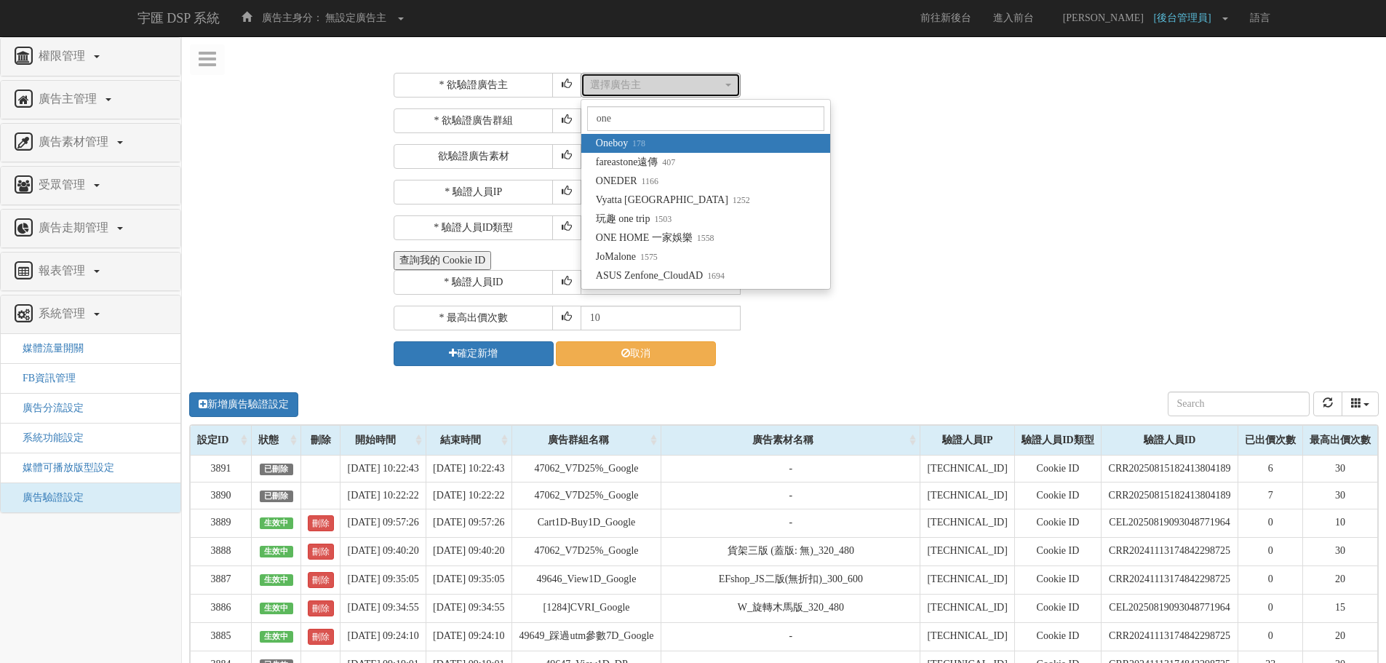
select select "178"
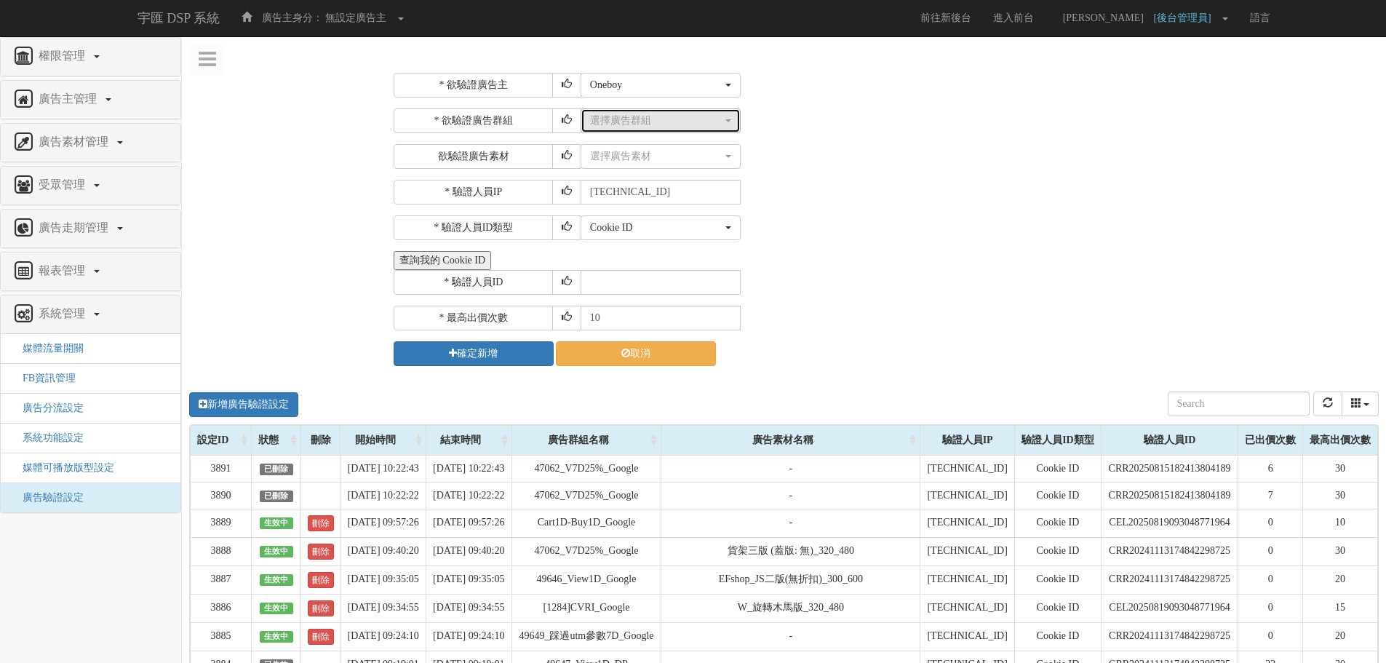
click at [649, 116] on div "選擇廣告群組" at bounding box center [656, 120] width 132 height 15
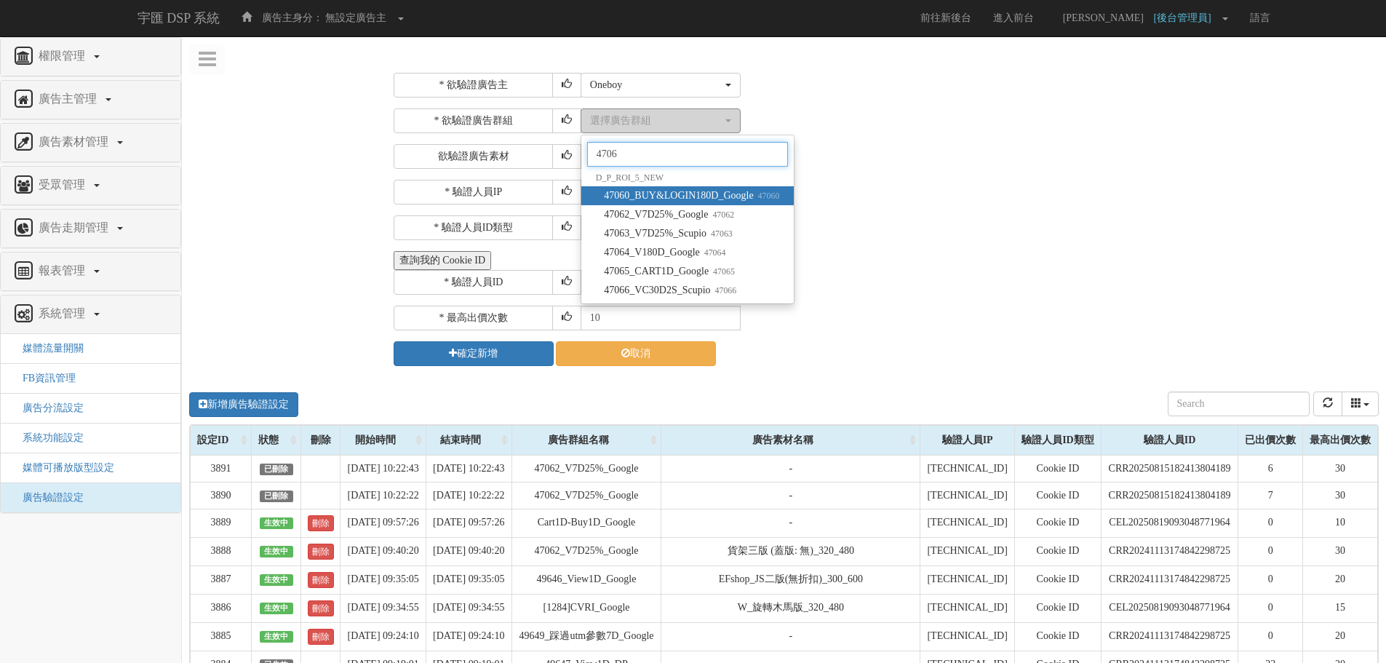
type input "47062"
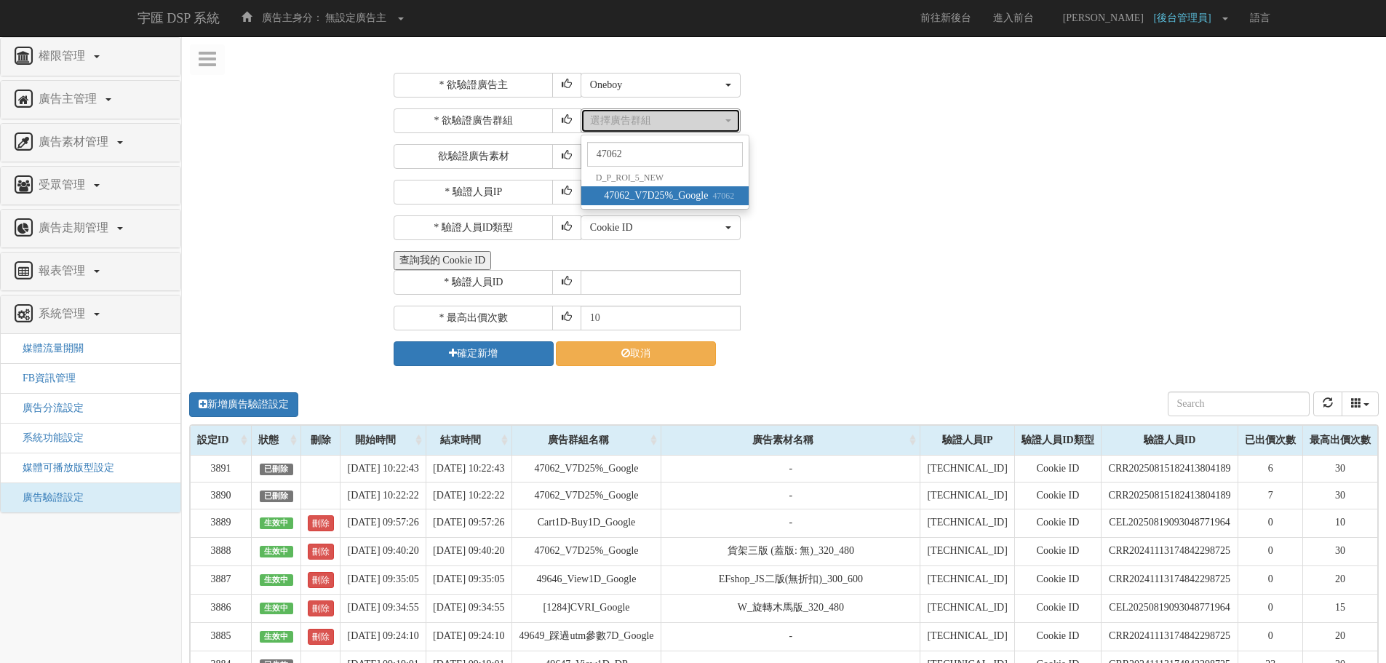
select select "47062"
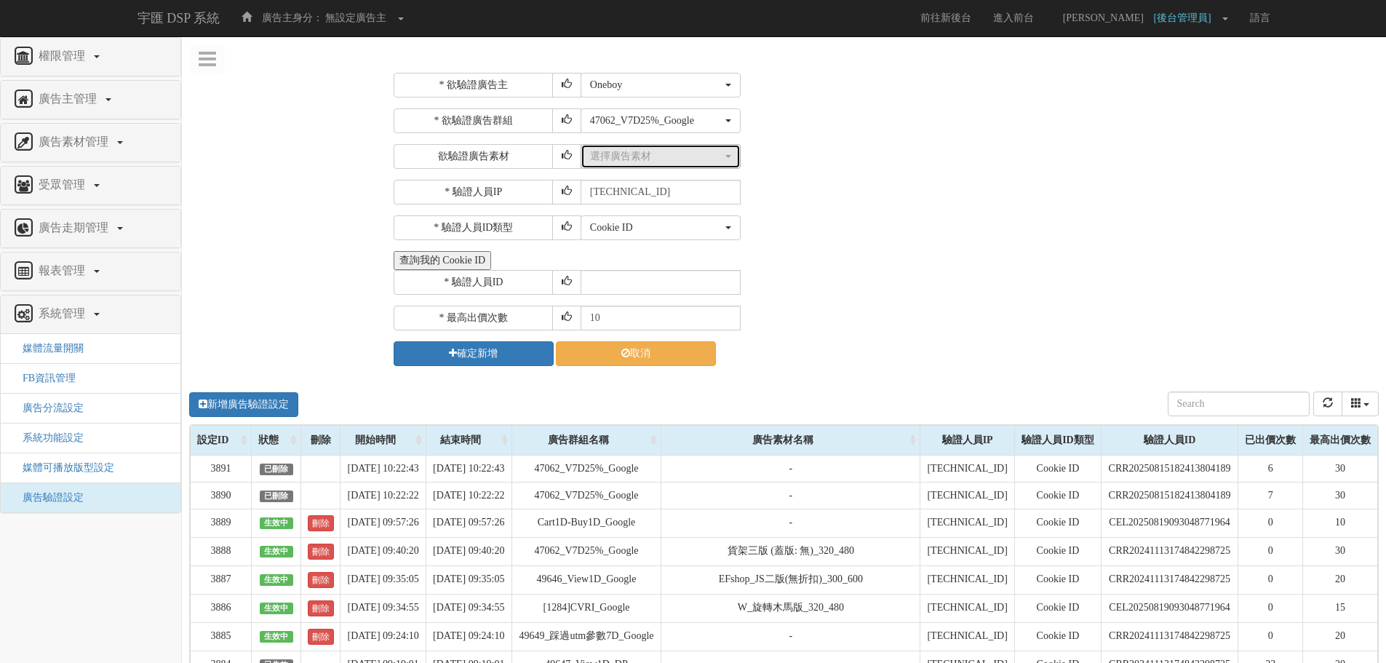
click at [659, 161] on div "選擇廣告素材" at bounding box center [656, 156] width 132 height 15
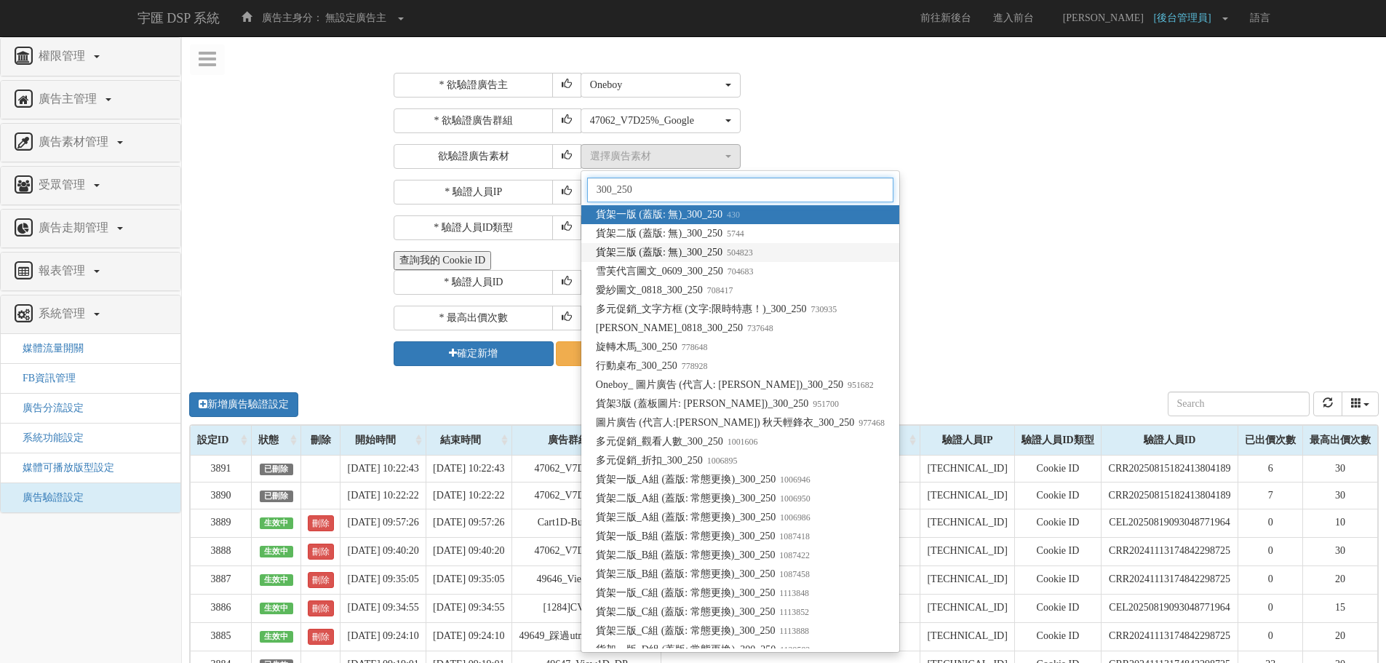
type input "300_250"
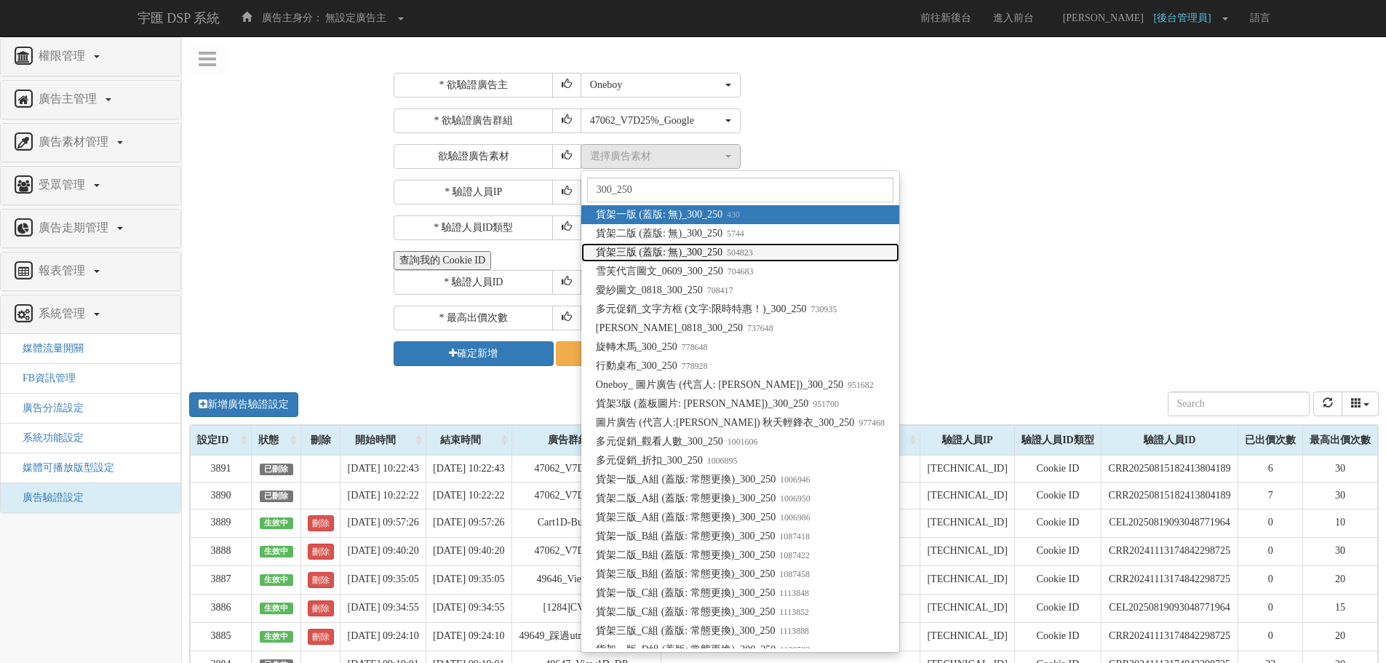
click at [767, 254] on link "貨架三版 (蓋版: 無)_300_250 504823" at bounding box center [740, 252] width 318 height 19
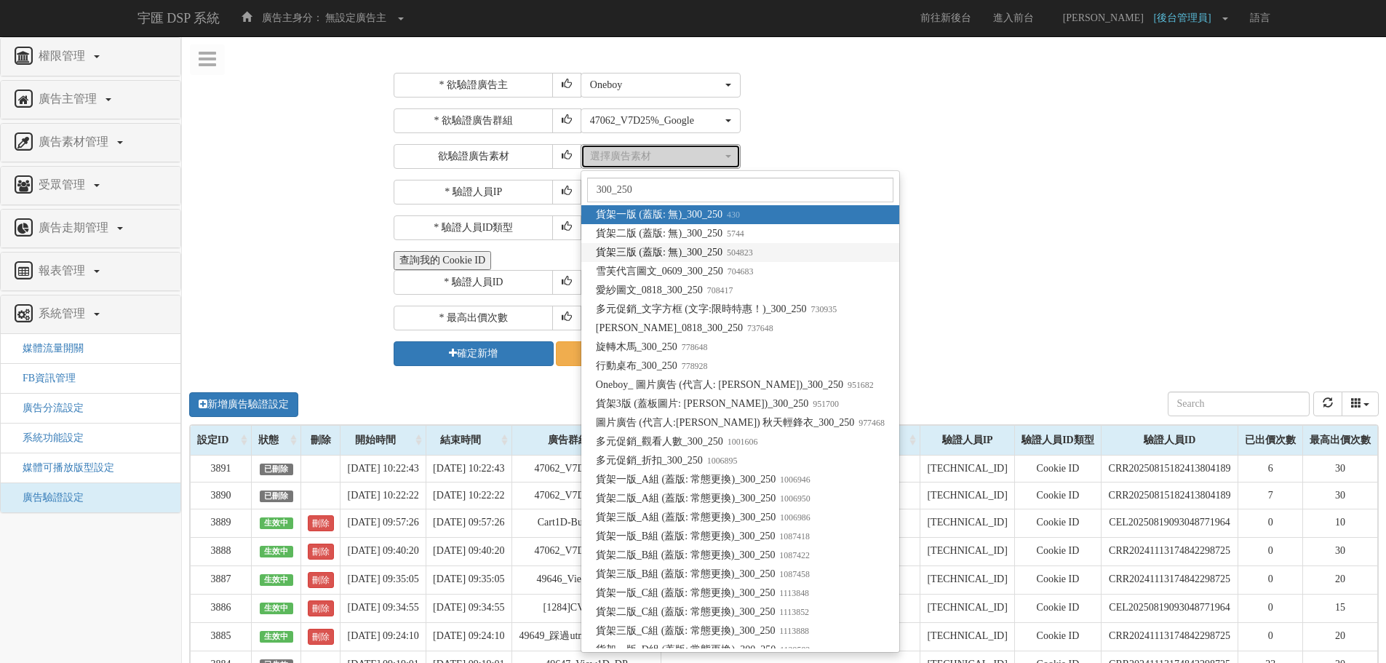
select select "504823"
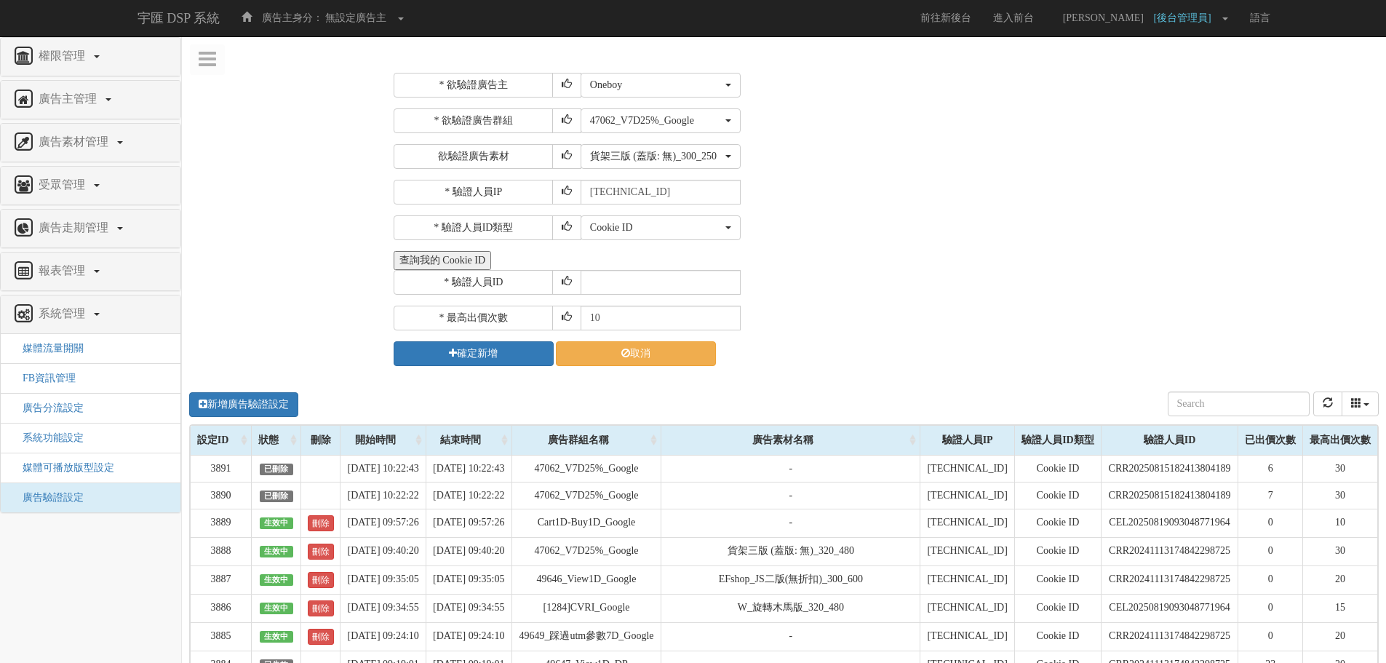
click at [898, 279] on div "* 驗證人員ID" at bounding box center [884, 282] width 981 height 25
click at [623, 287] on input "text" at bounding box center [661, 282] width 160 height 25
click at [654, 279] on input "text" at bounding box center [661, 282] width 160 height 25
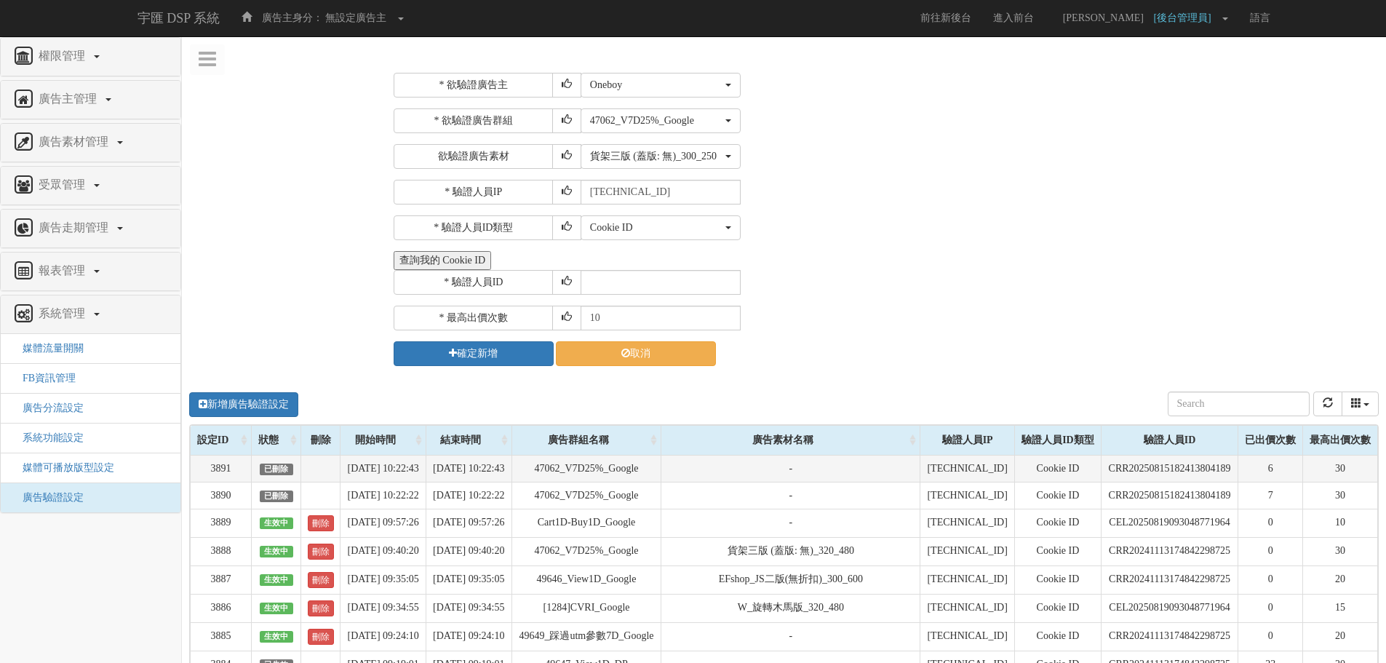
click at [1136, 474] on td "CRR20250815182413804189" at bounding box center [1169, 468] width 137 height 27
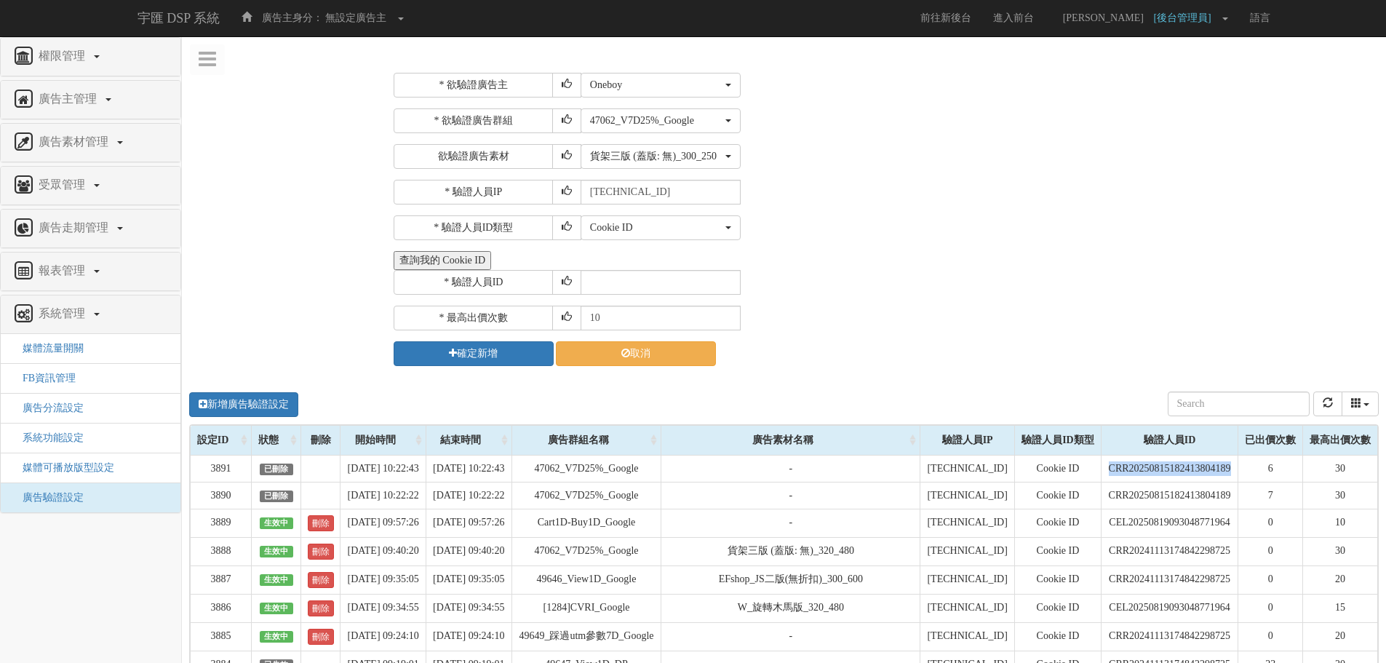
copy td "CRR20250815182413804189"
click at [685, 286] on input "text" at bounding box center [661, 282] width 160 height 25
paste input "CRR20250815182413804189"
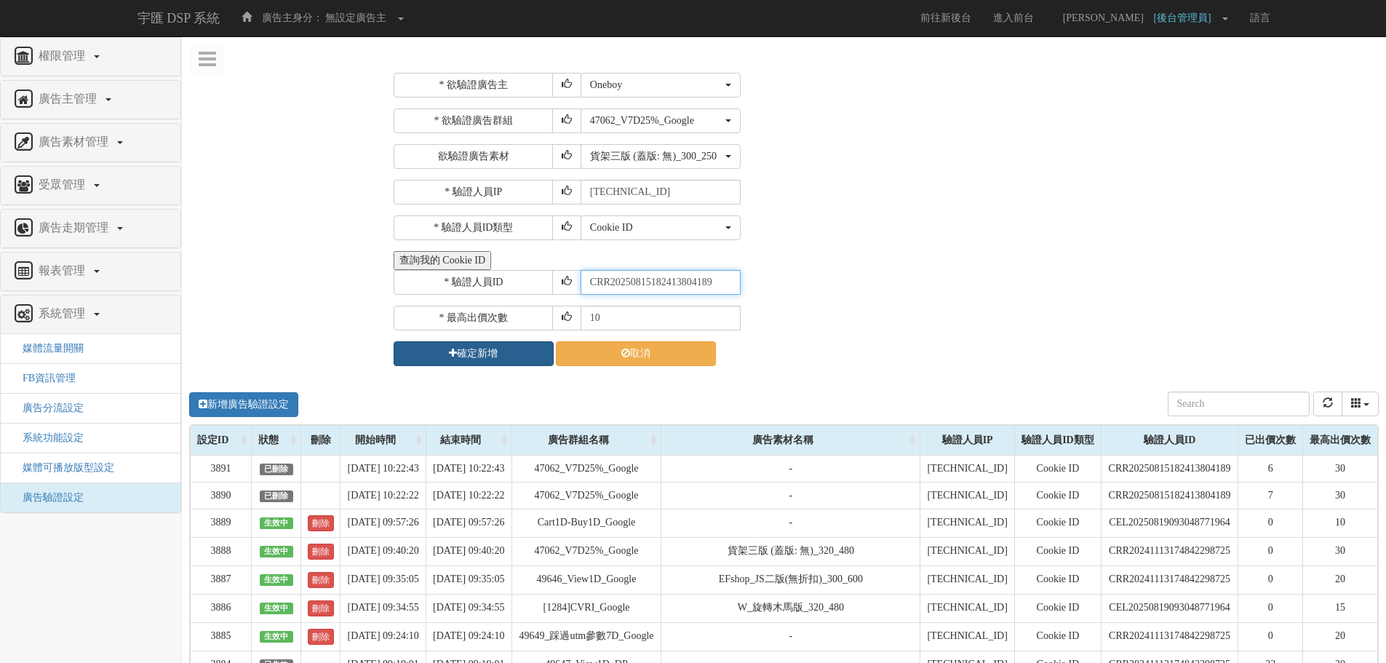
type input "CRR20250815182413804189"
click at [450, 349] on icon "submit" at bounding box center [453, 353] width 8 height 10
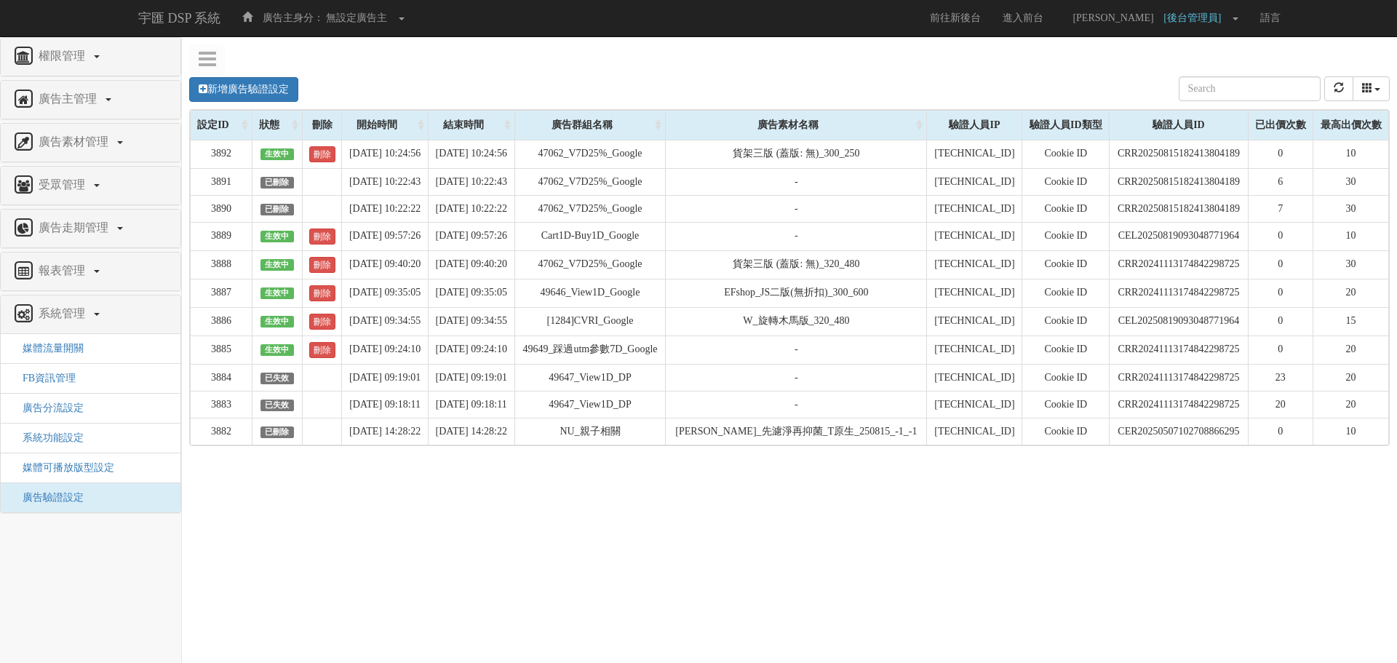
click at [861, 215] on td "-" at bounding box center [796, 208] width 261 height 27
click at [1334, 80] on button "refresh" at bounding box center [1338, 88] width 29 height 25
click at [1338, 90] on icon "refresh" at bounding box center [1338, 87] width 10 height 10
click at [1328, 85] on button "refresh" at bounding box center [1338, 88] width 29 height 25
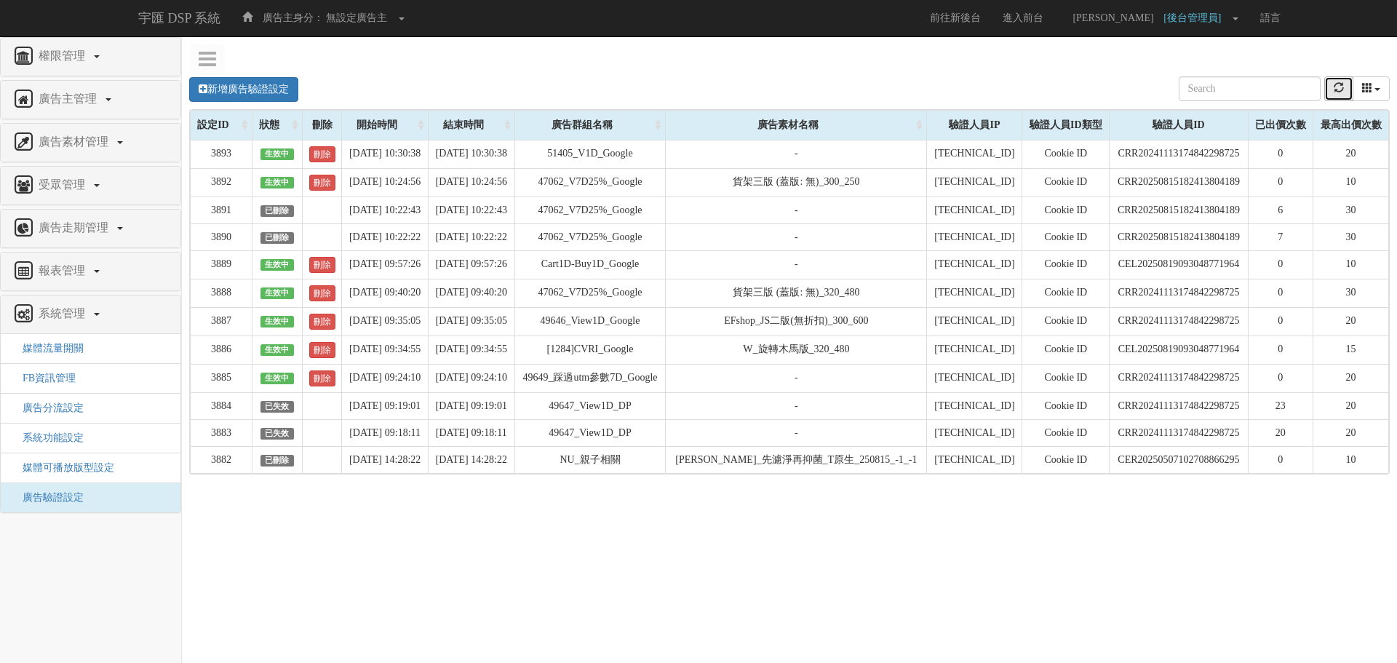
click at [1331, 87] on button "refresh" at bounding box center [1338, 88] width 29 height 25
click at [318, 181] on link "刪除" at bounding box center [322, 183] width 26 height 16
click at [738, 241] on td "-" at bounding box center [796, 235] width 261 height 27
